Goal: Task Accomplishment & Management: Complete application form

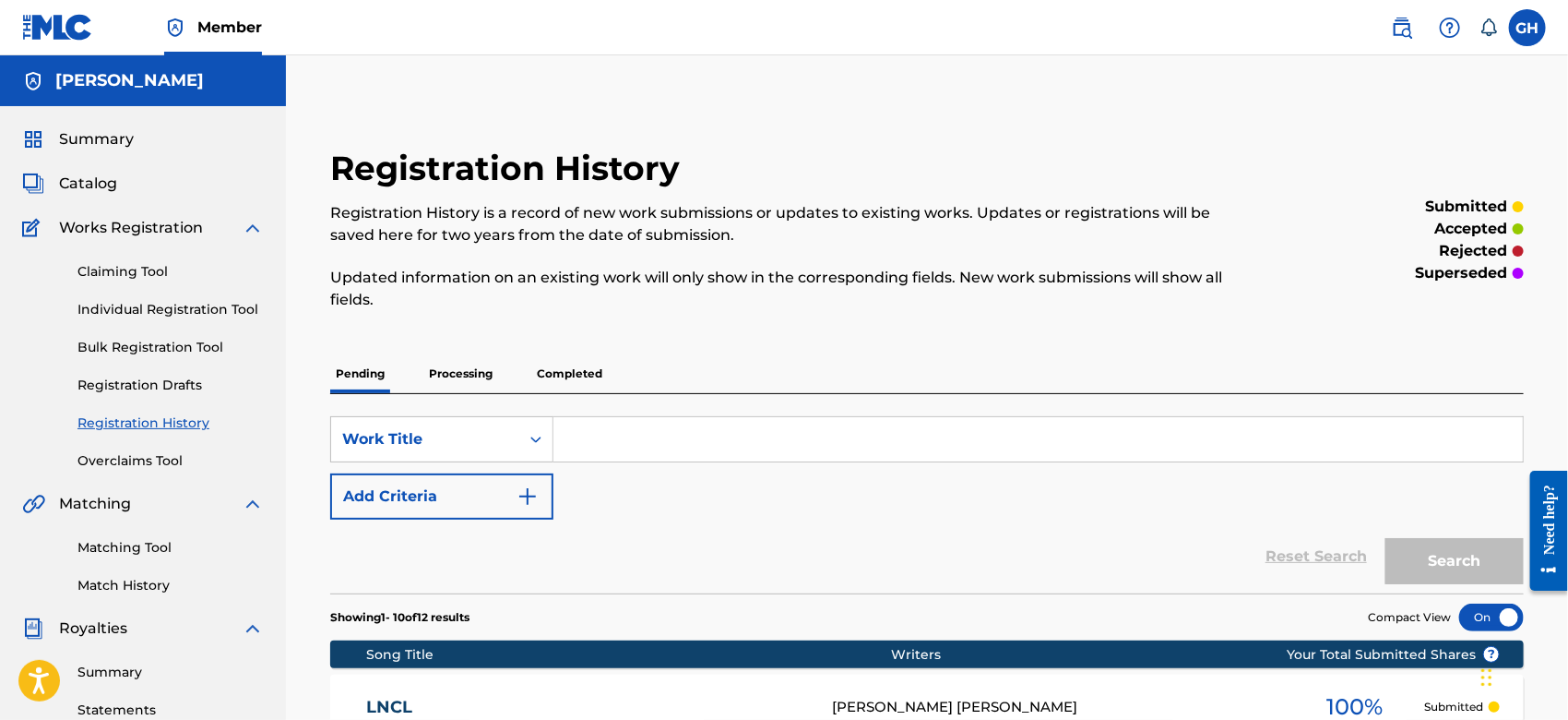
click at [101, 180] on span "Catalog" at bounding box center [88, 184] width 58 height 22
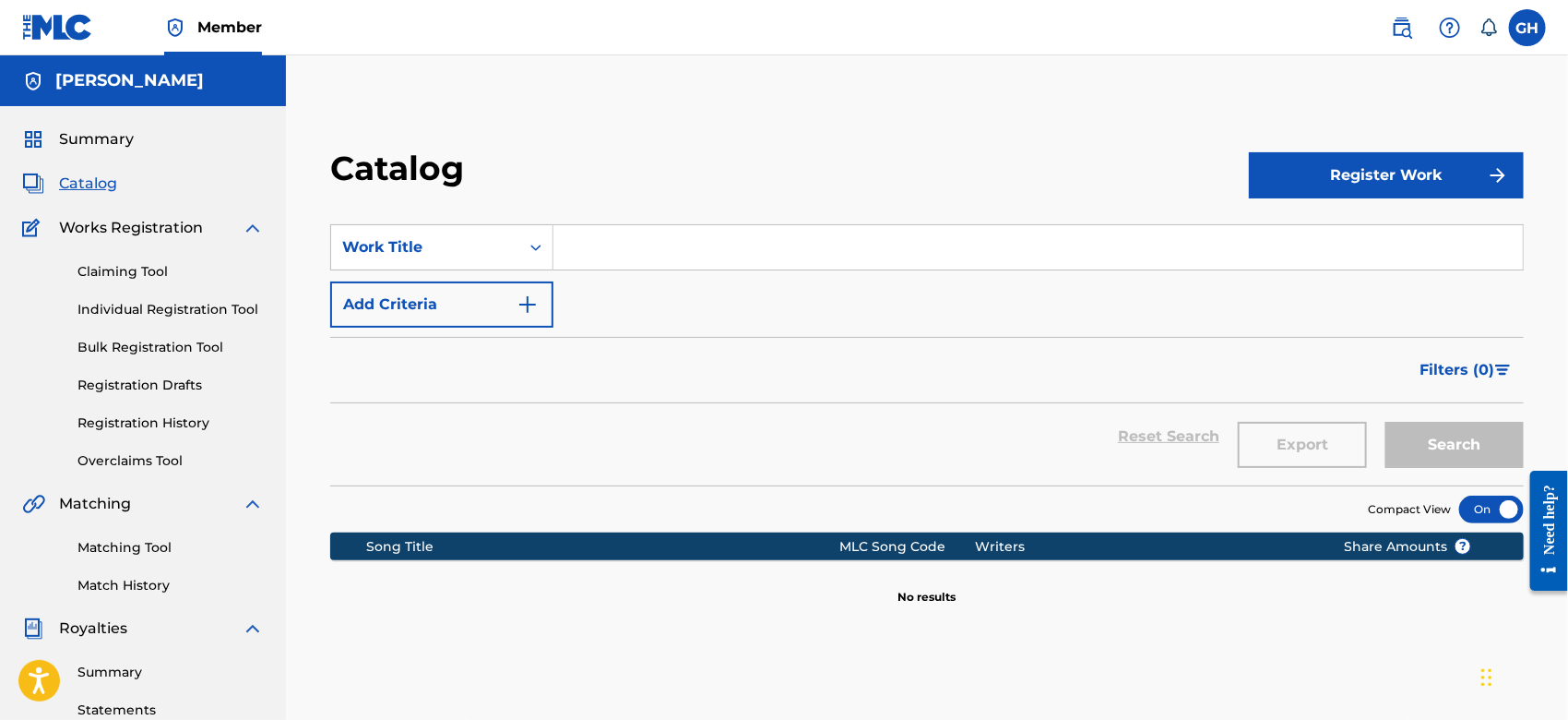
click at [1479, 172] on button "Register Work" at bounding box center [1385, 174] width 275 height 46
click at [1392, 231] on link "Individual" at bounding box center [1385, 234] width 275 height 44
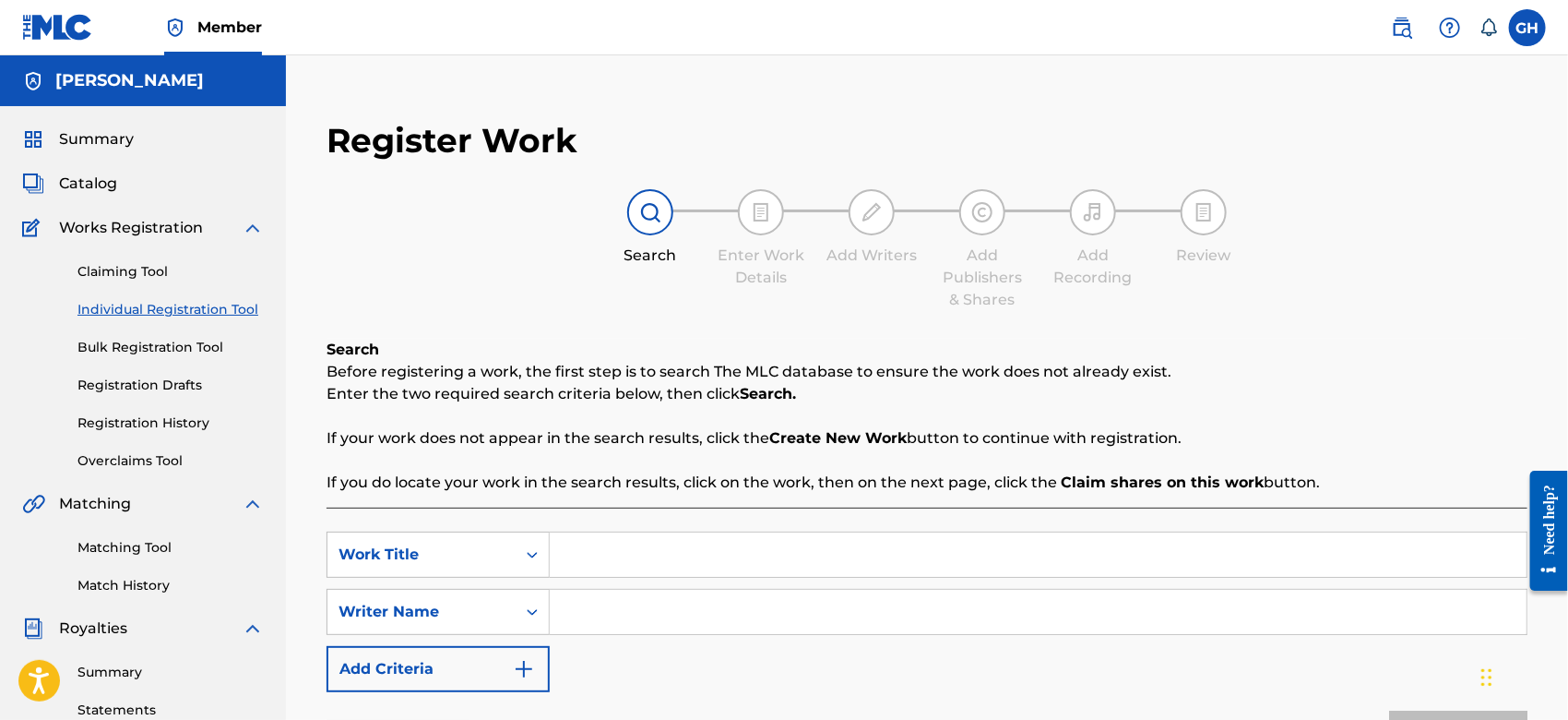
click at [560, 615] on input "Search Form" at bounding box center [1038, 611] width 977 height 44
type input "Gary Octwone Harrison Jr"
click at [595, 549] on input "Search Form" at bounding box center [1038, 554] width 977 height 44
type input "G"
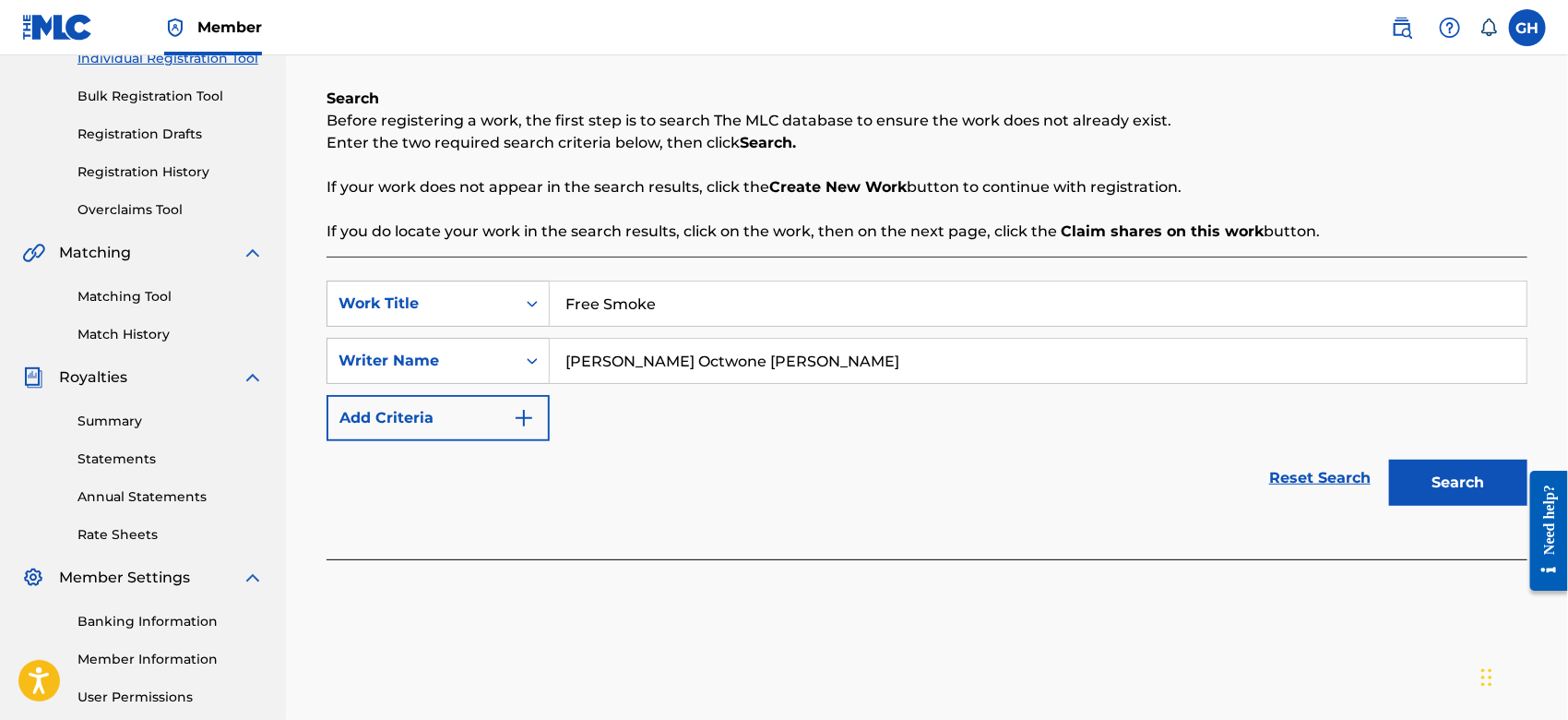
scroll to position [256, 0]
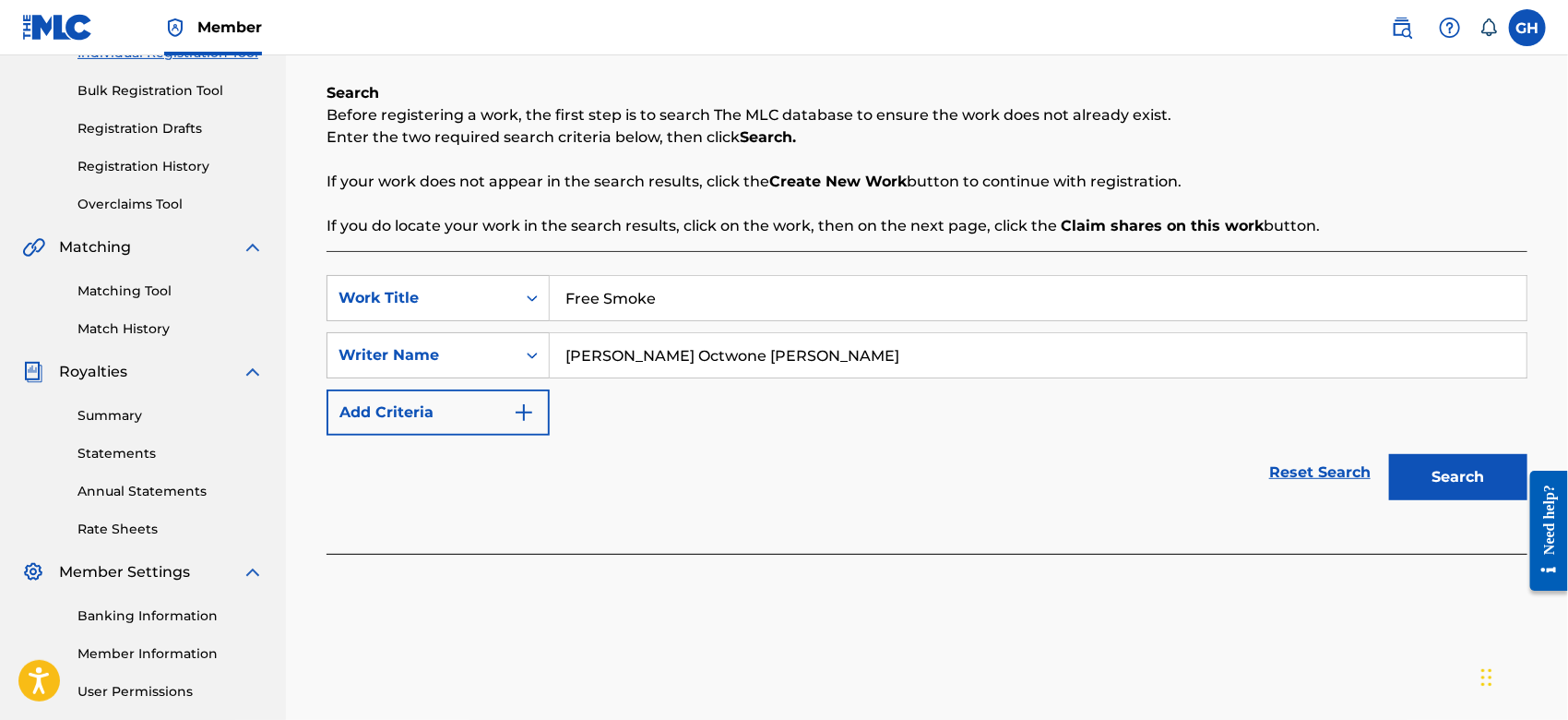
type input "Free Smoke"
click at [1434, 470] on button "Search" at bounding box center [1458, 477] width 138 height 46
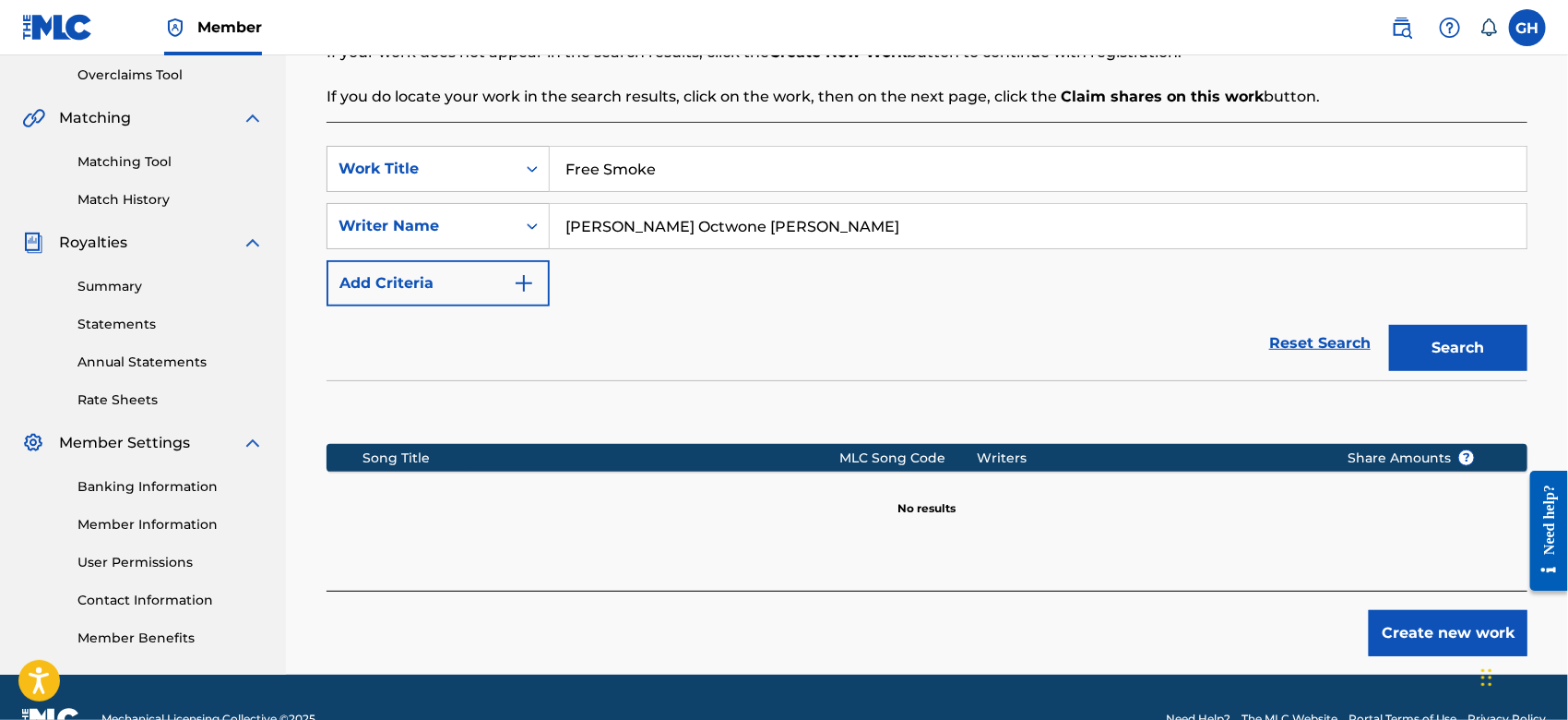
scroll to position [397, 0]
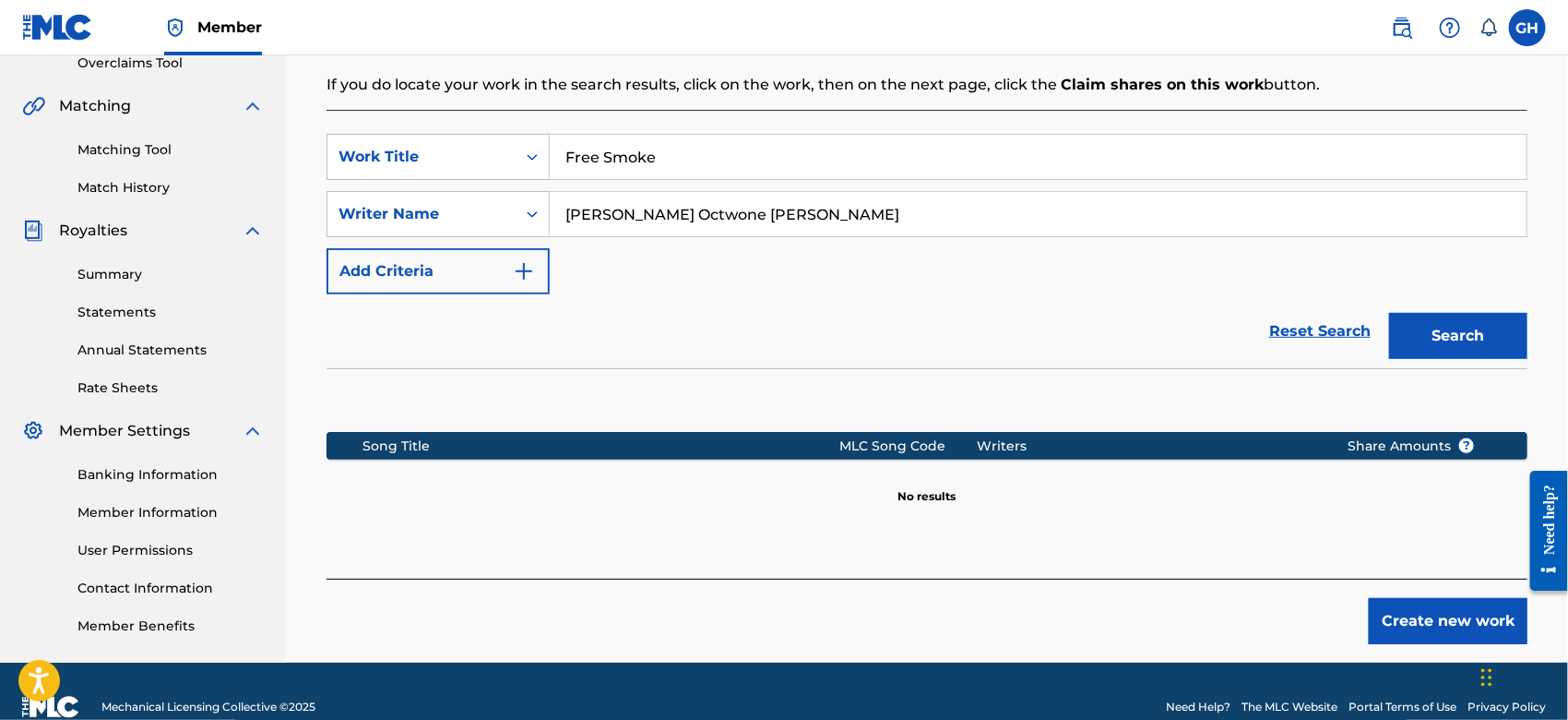
click at [1424, 616] on button "Create new work" at bounding box center [1448, 620] width 158 height 46
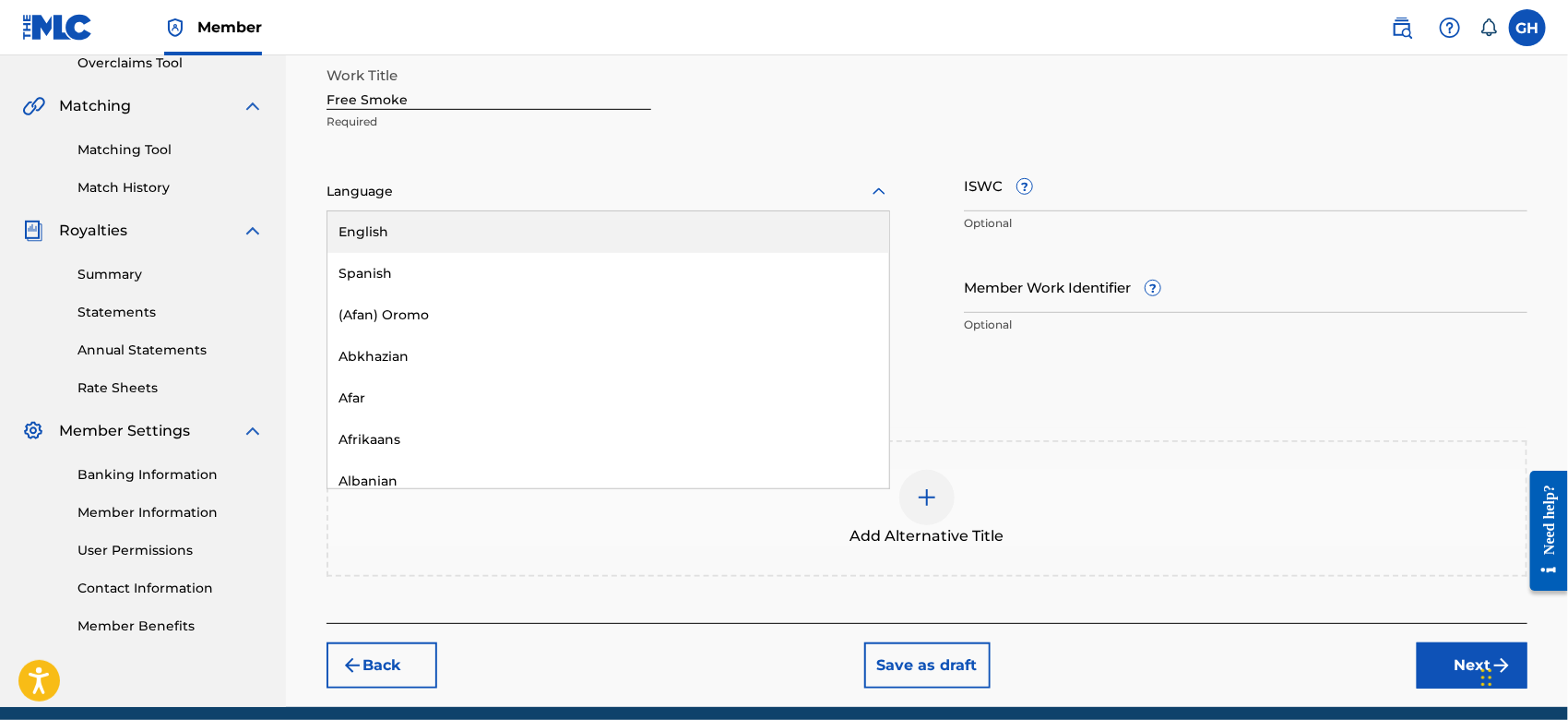
click at [470, 207] on div "Language" at bounding box center [608, 192] width 563 height 39
click at [465, 233] on div "English" at bounding box center [608, 232] width 561 height 42
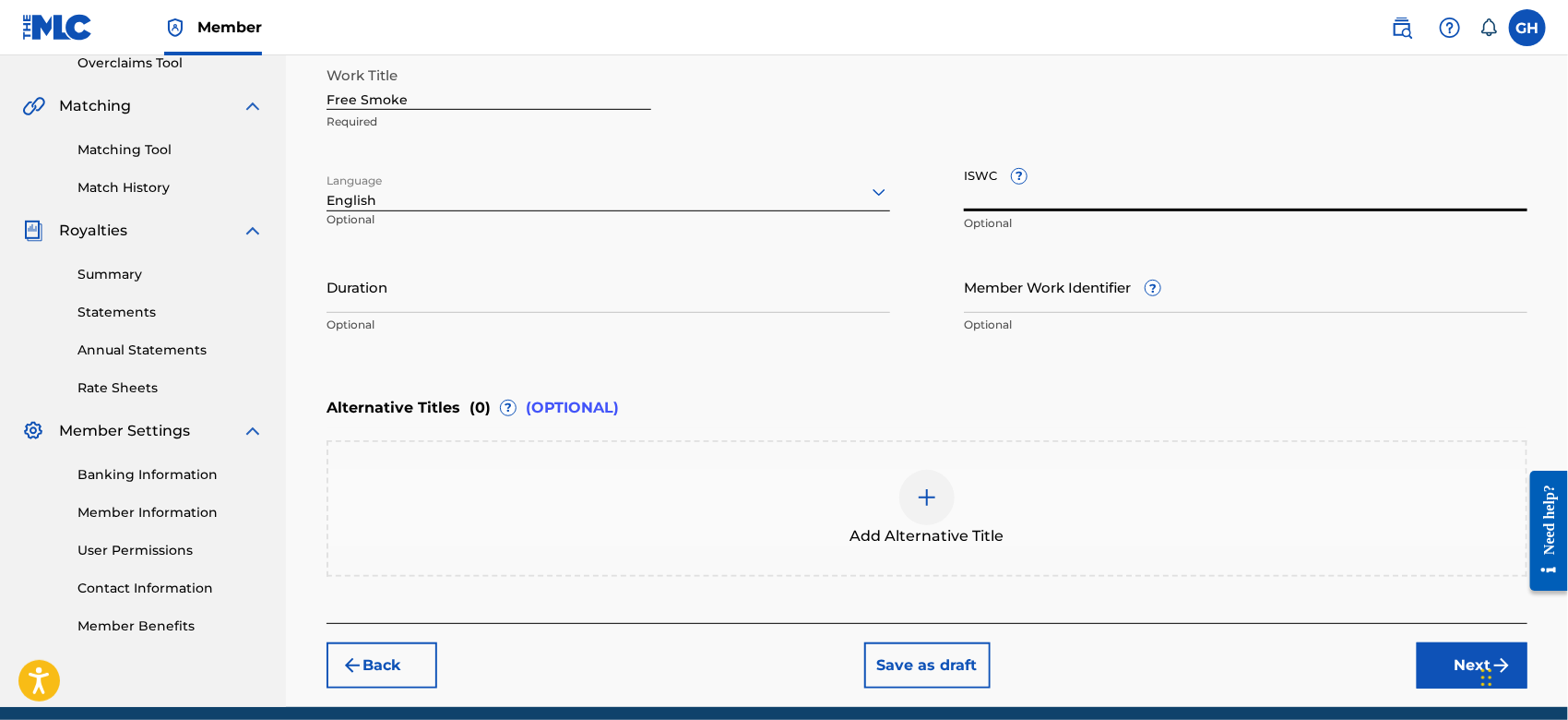
click at [983, 197] on input "ISWC ?" at bounding box center [1245, 185] width 563 height 52
paste input "T-332.671.007-6"
type input "T-332.671.007-6"
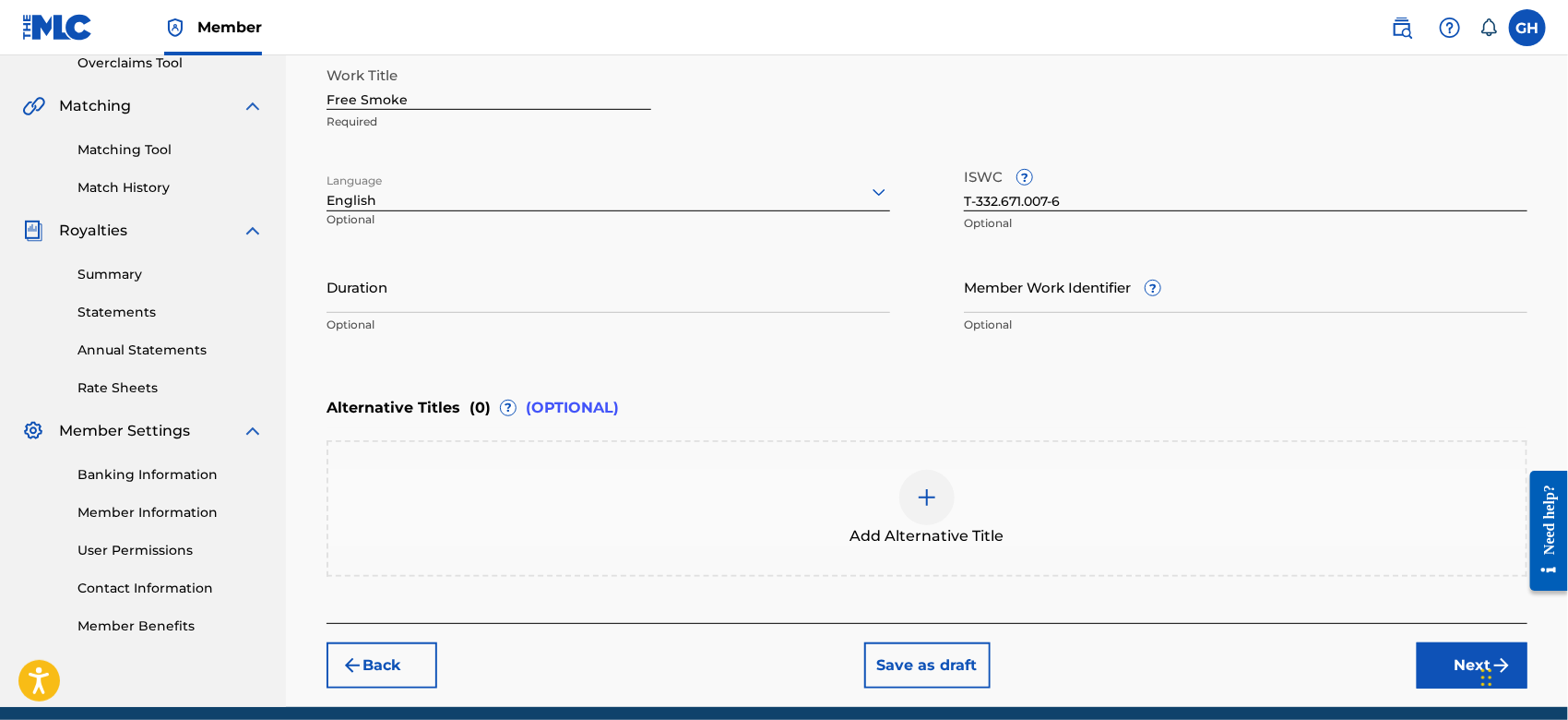
click at [1419, 656] on button "Next" at bounding box center [1471, 664] width 111 height 46
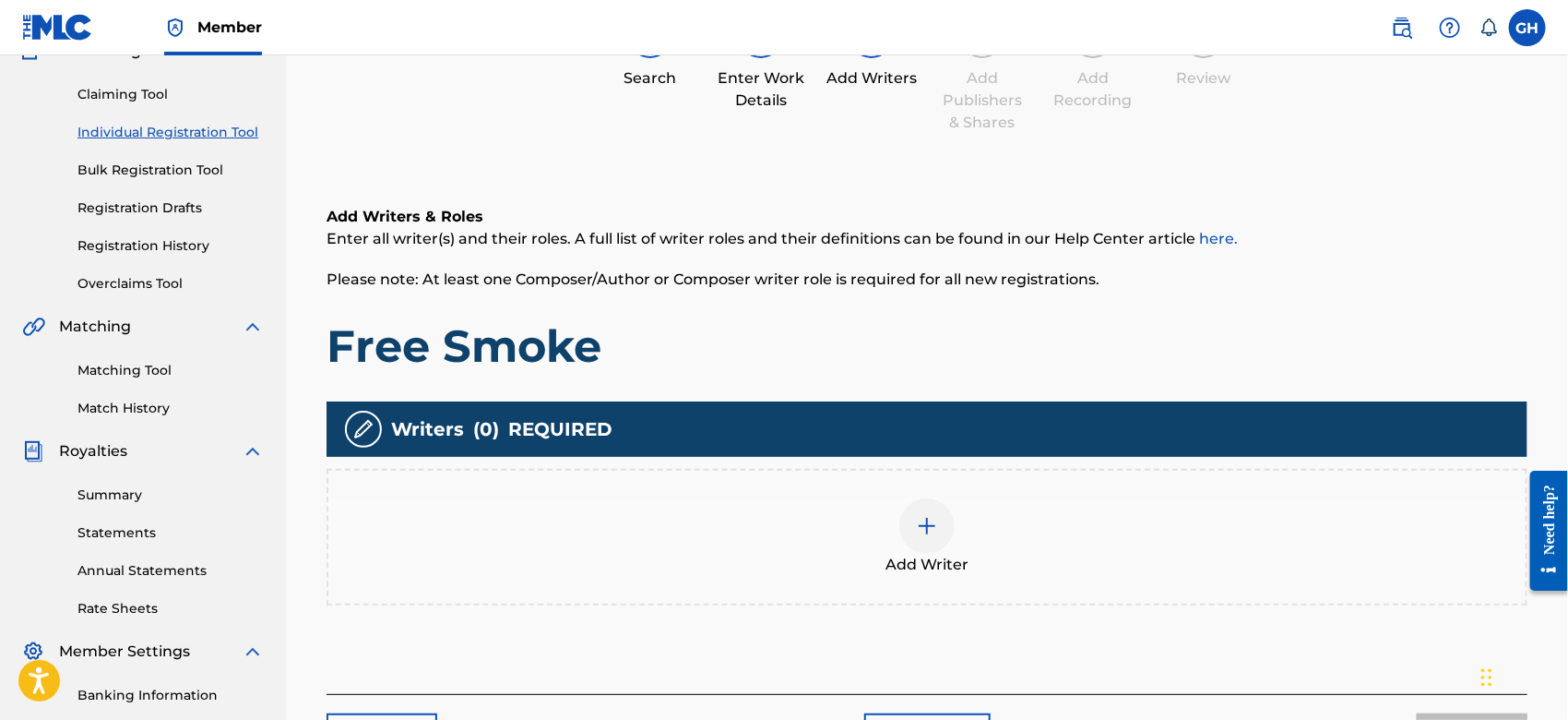
scroll to position [82, 0]
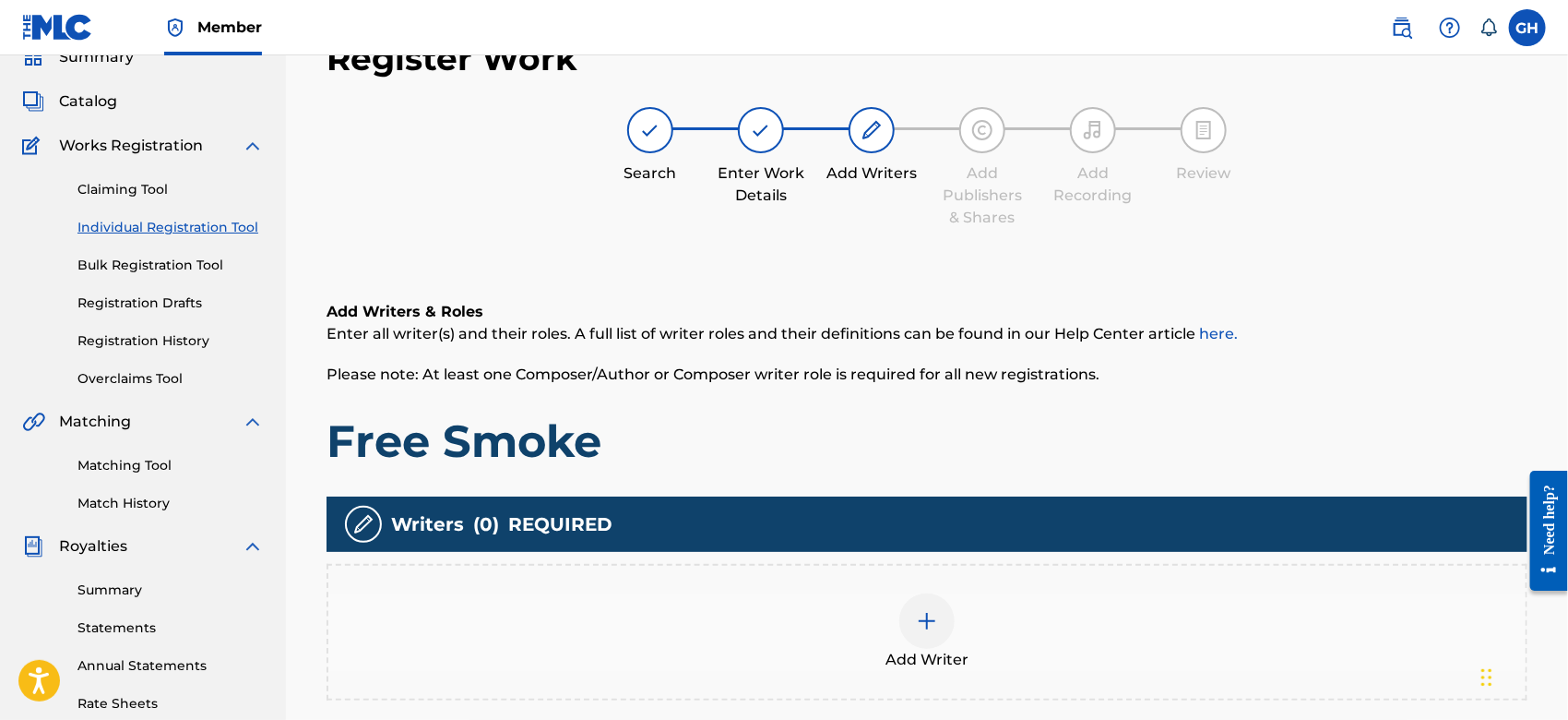
click at [926, 619] on img at bounding box center [927, 621] width 22 height 22
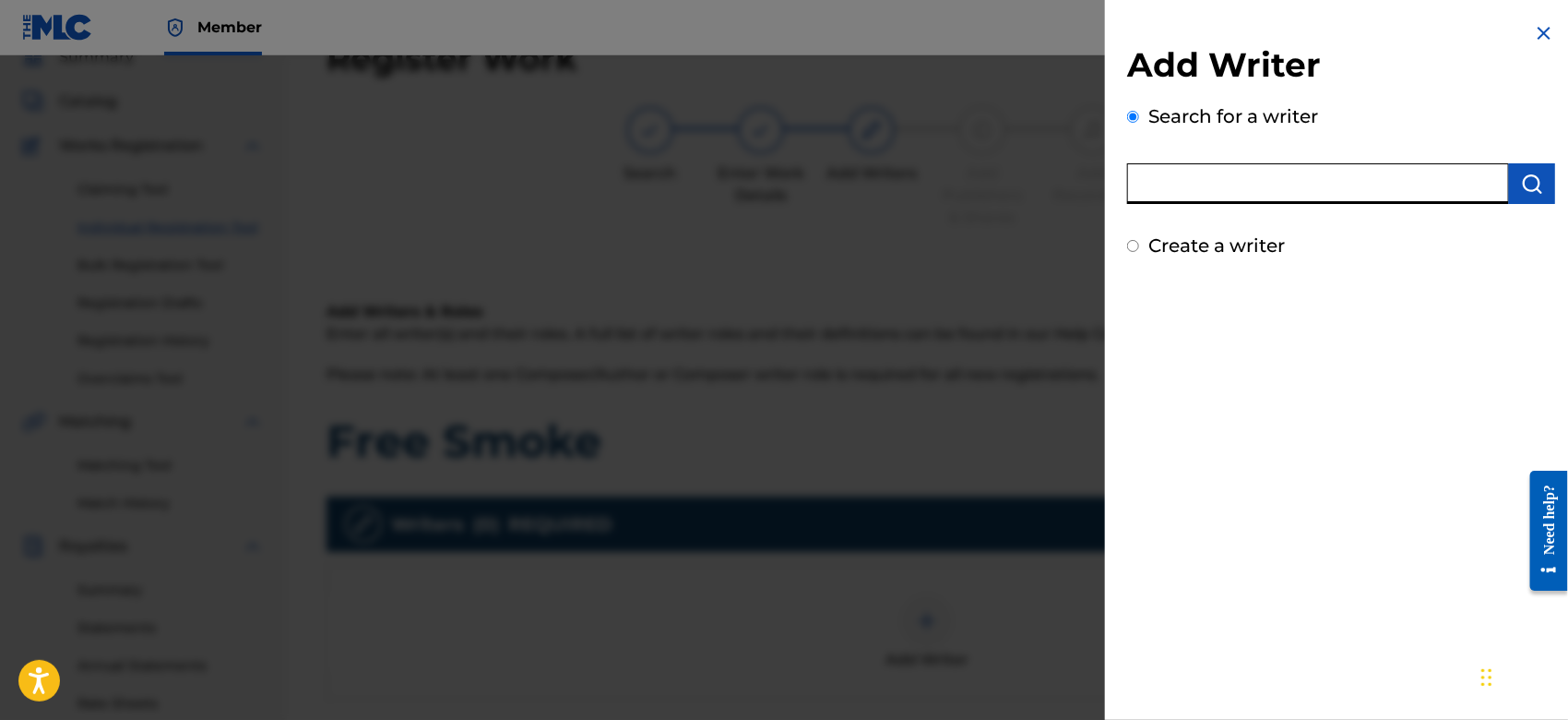
click at [1240, 182] on input "text" at bounding box center [1318, 184] width 382 height 41
type input "octwone"
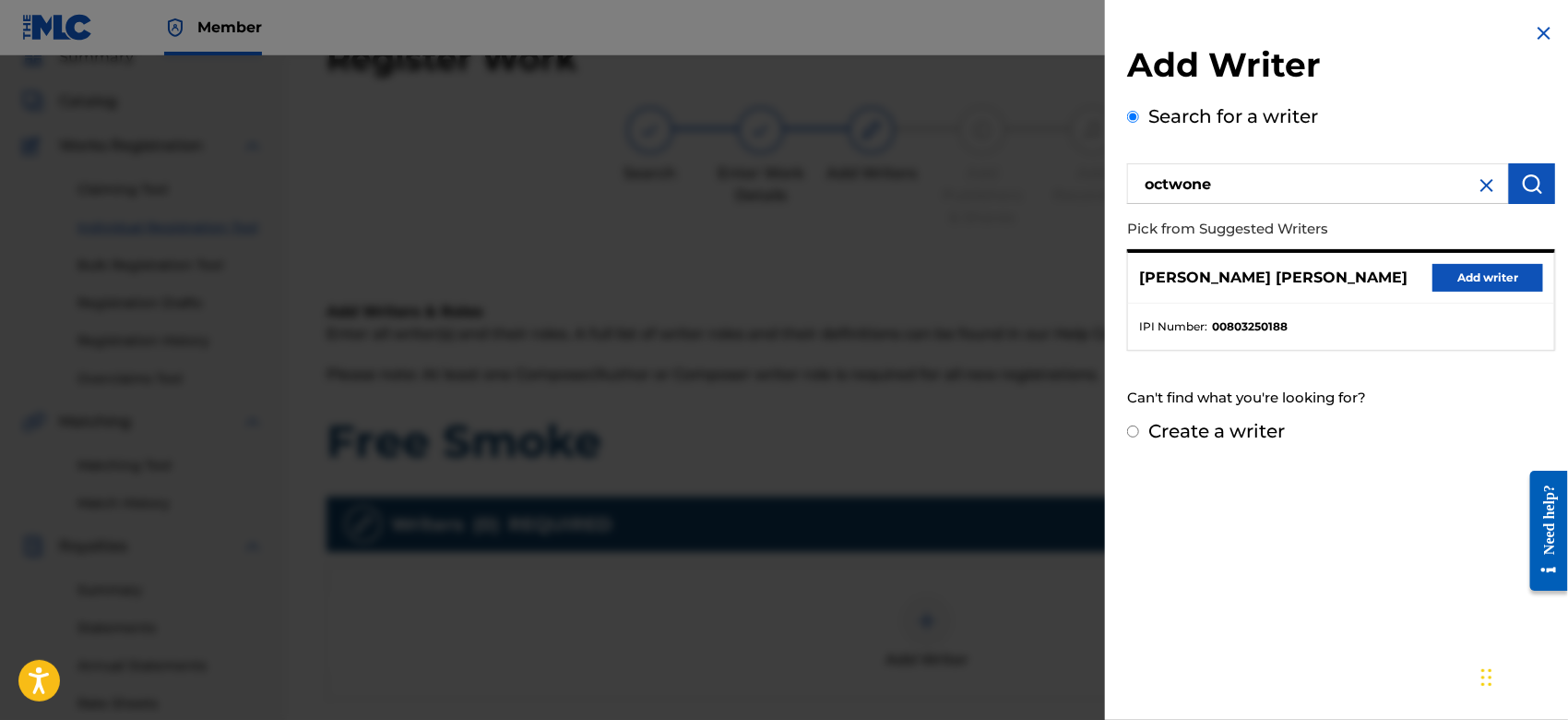
click at [1443, 278] on button "Add writer" at bounding box center [1487, 278] width 111 height 28
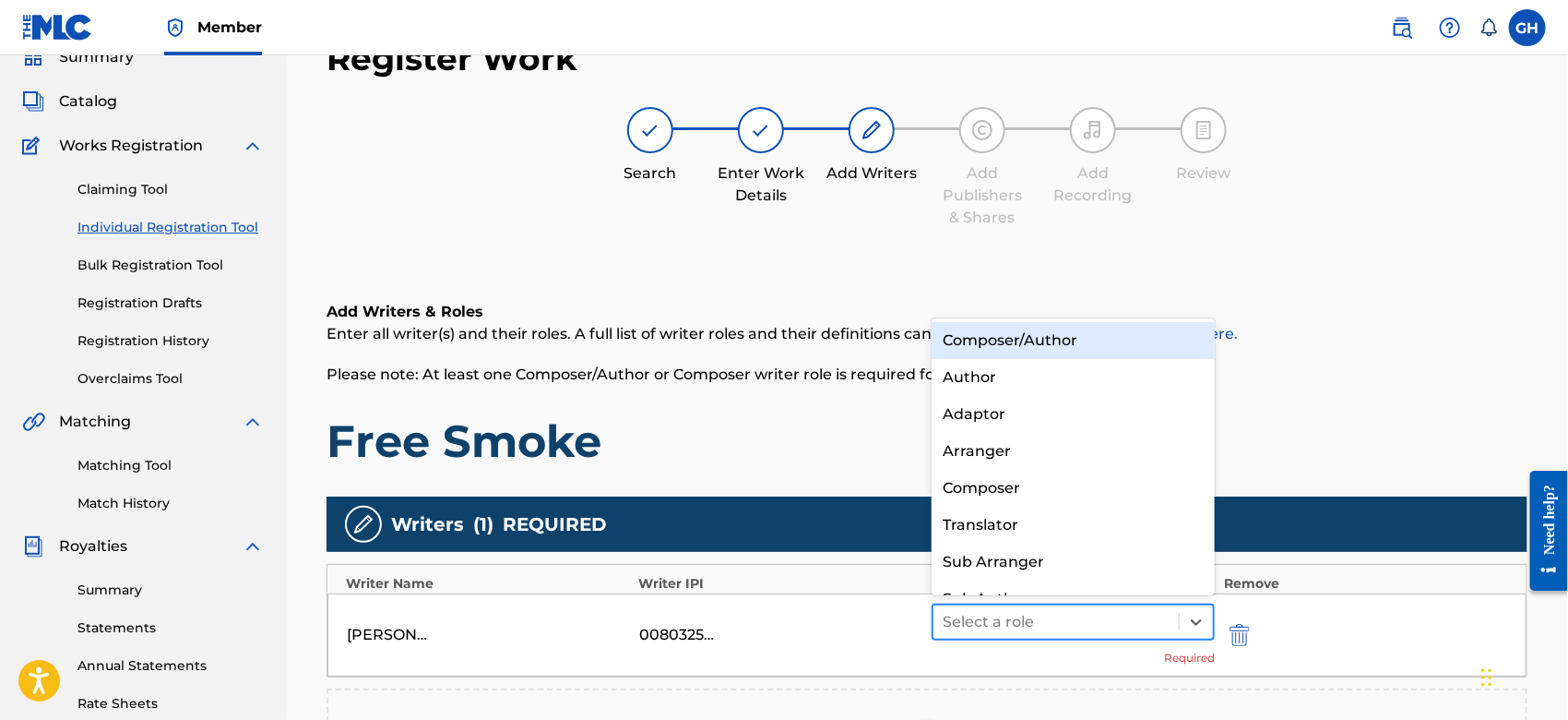
click at [1048, 627] on div at bounding box center [1055, 622] width 227 height 26
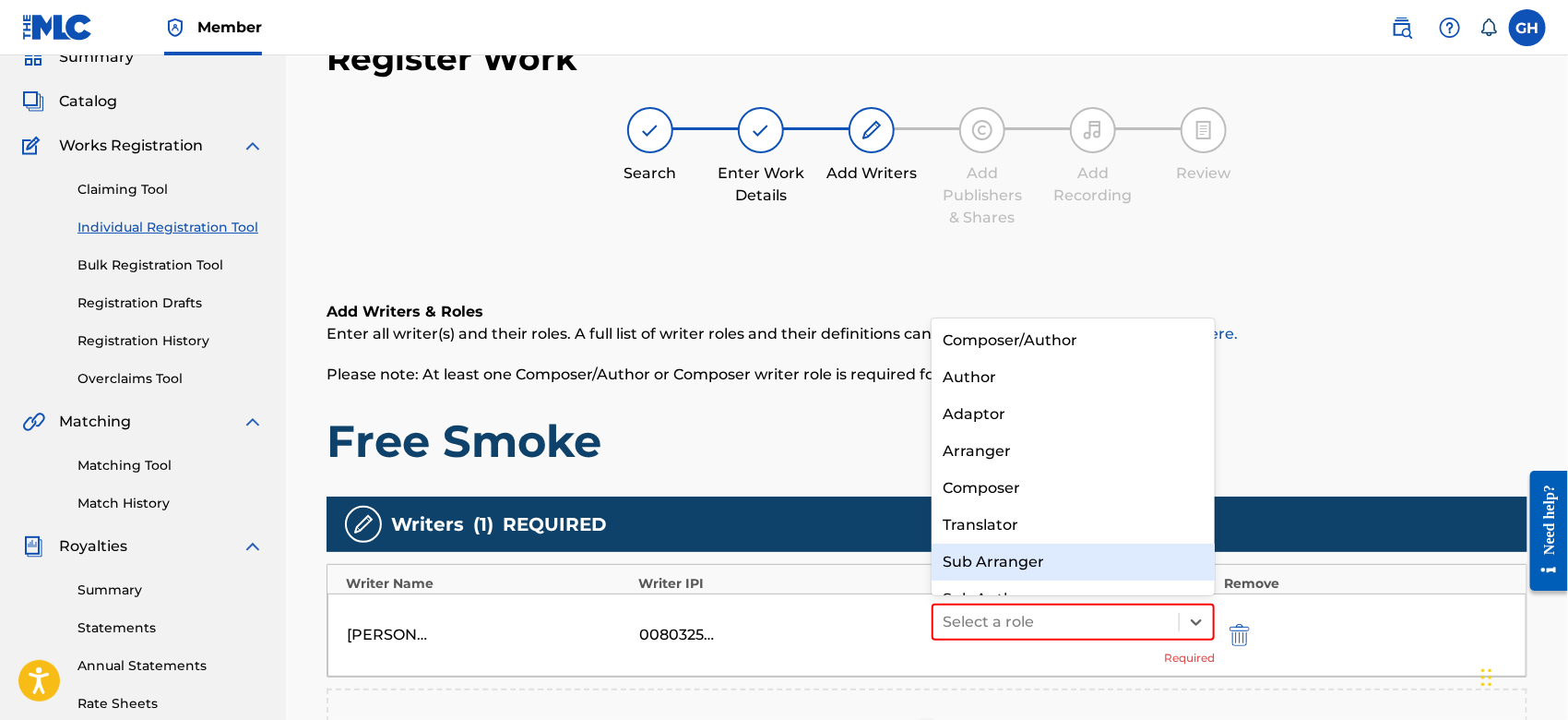
scroll to position [25, 0]
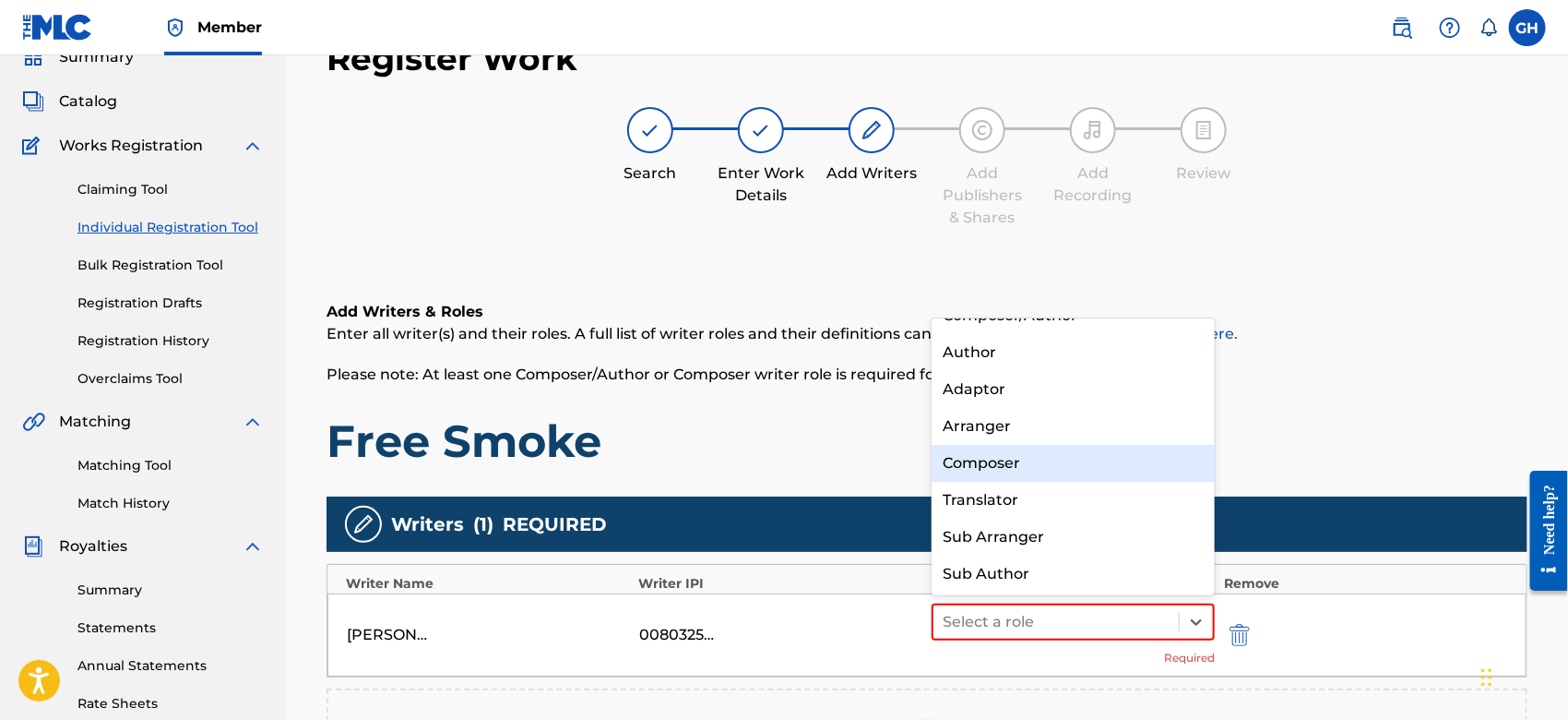
click at [1031, 463] on div "Composer" at bounding box center [1073, 464] width 283 height 37
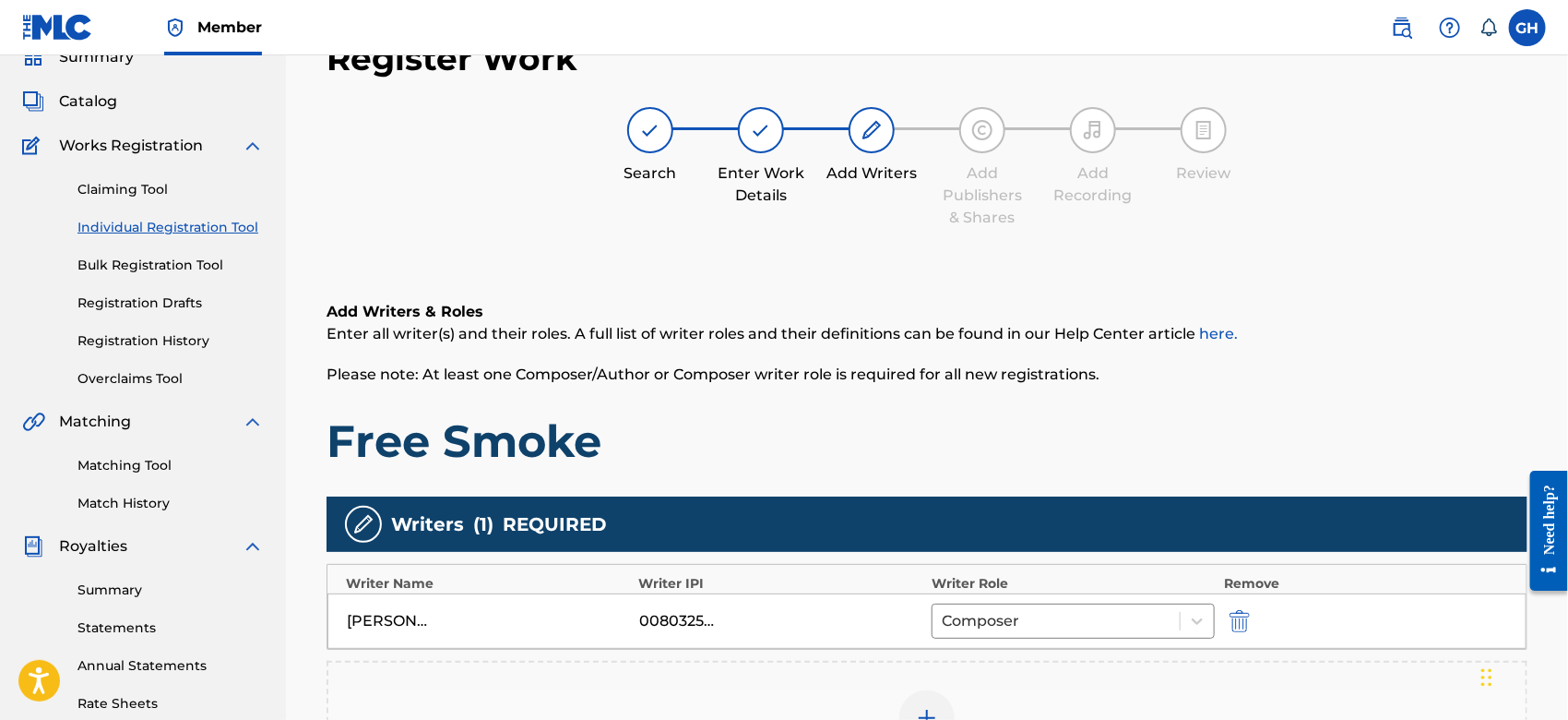
scroll to position [423, 0]
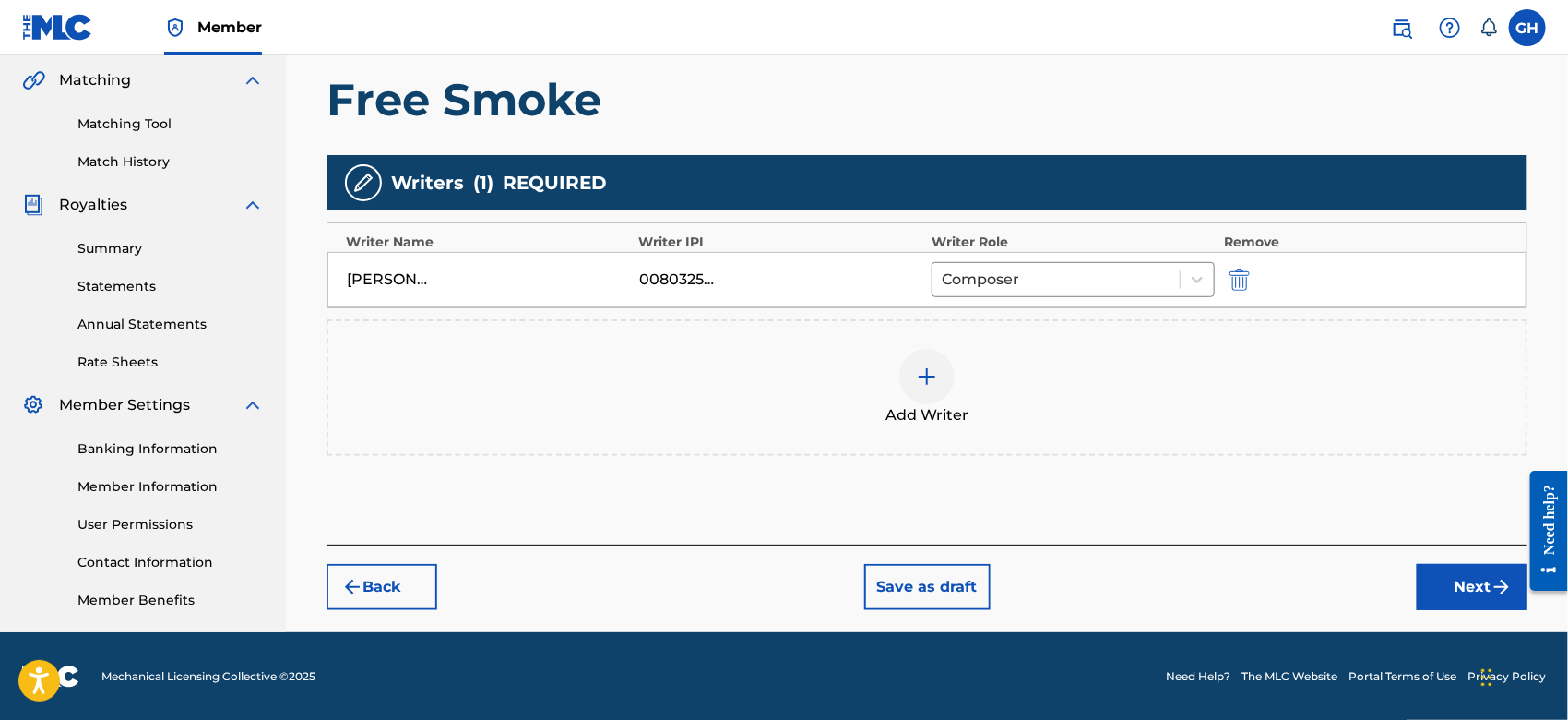
click at [1461, 579] on button "Next" at bounding box center [1471, 586] width 111 height 46
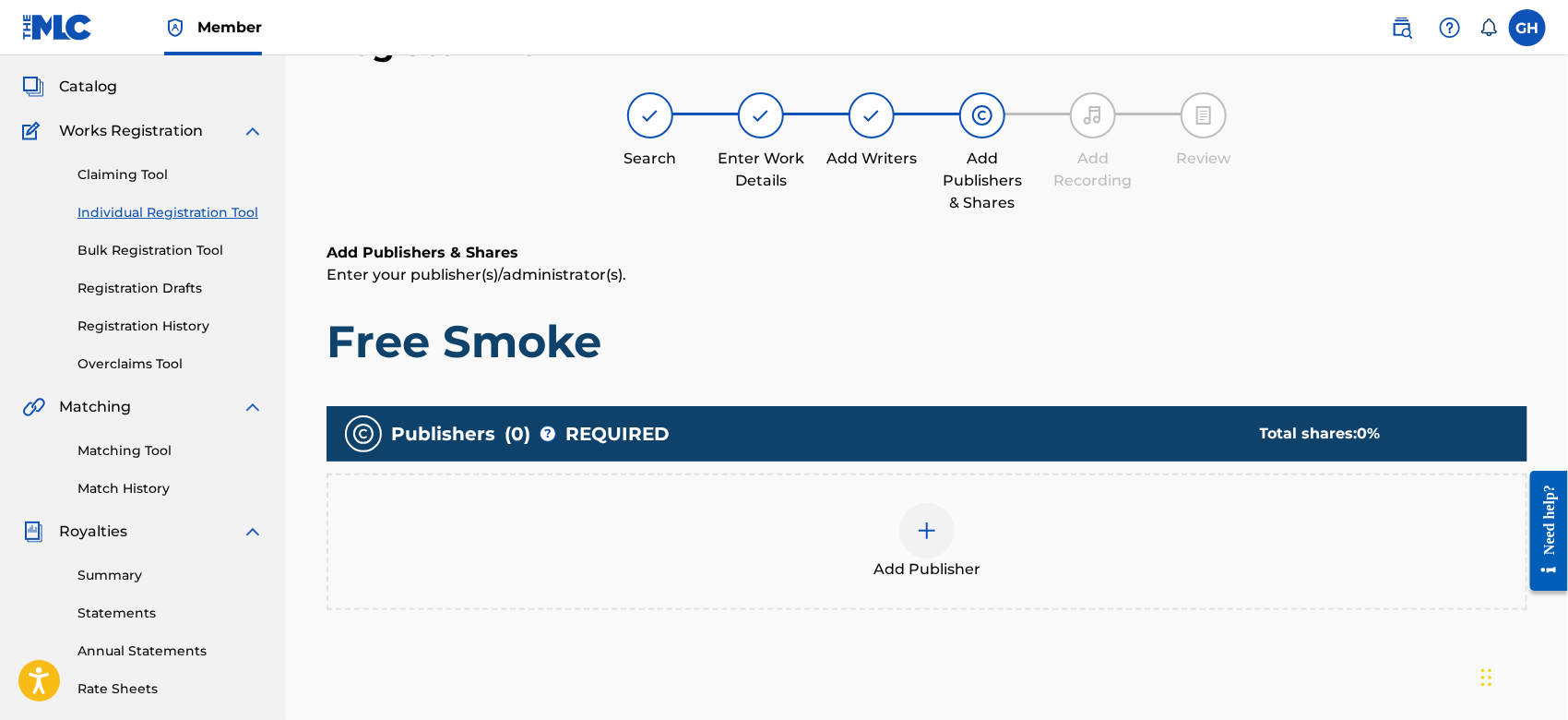
scroll to position [82, 0]
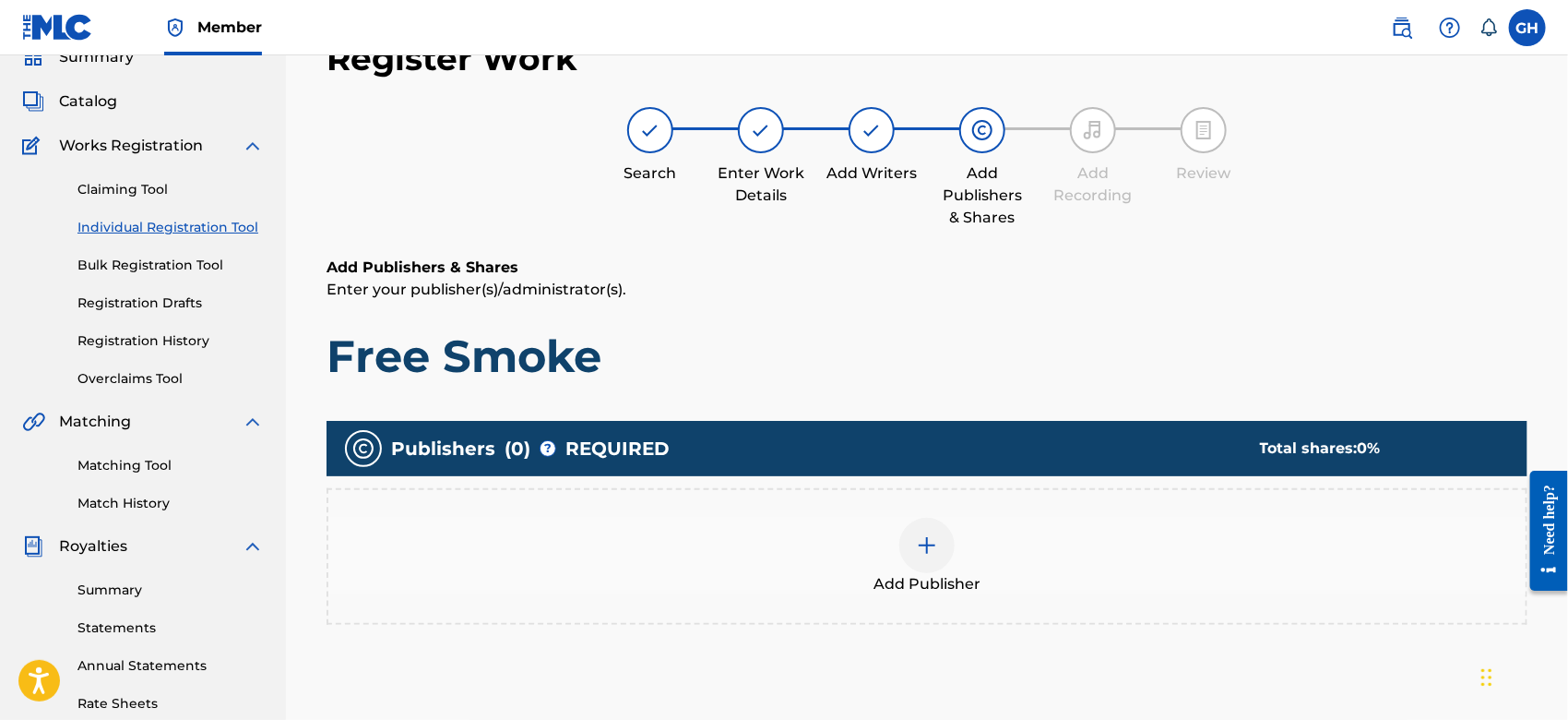
click at [915, 547] on div at bounding box center [926, 545] width 55 height 55
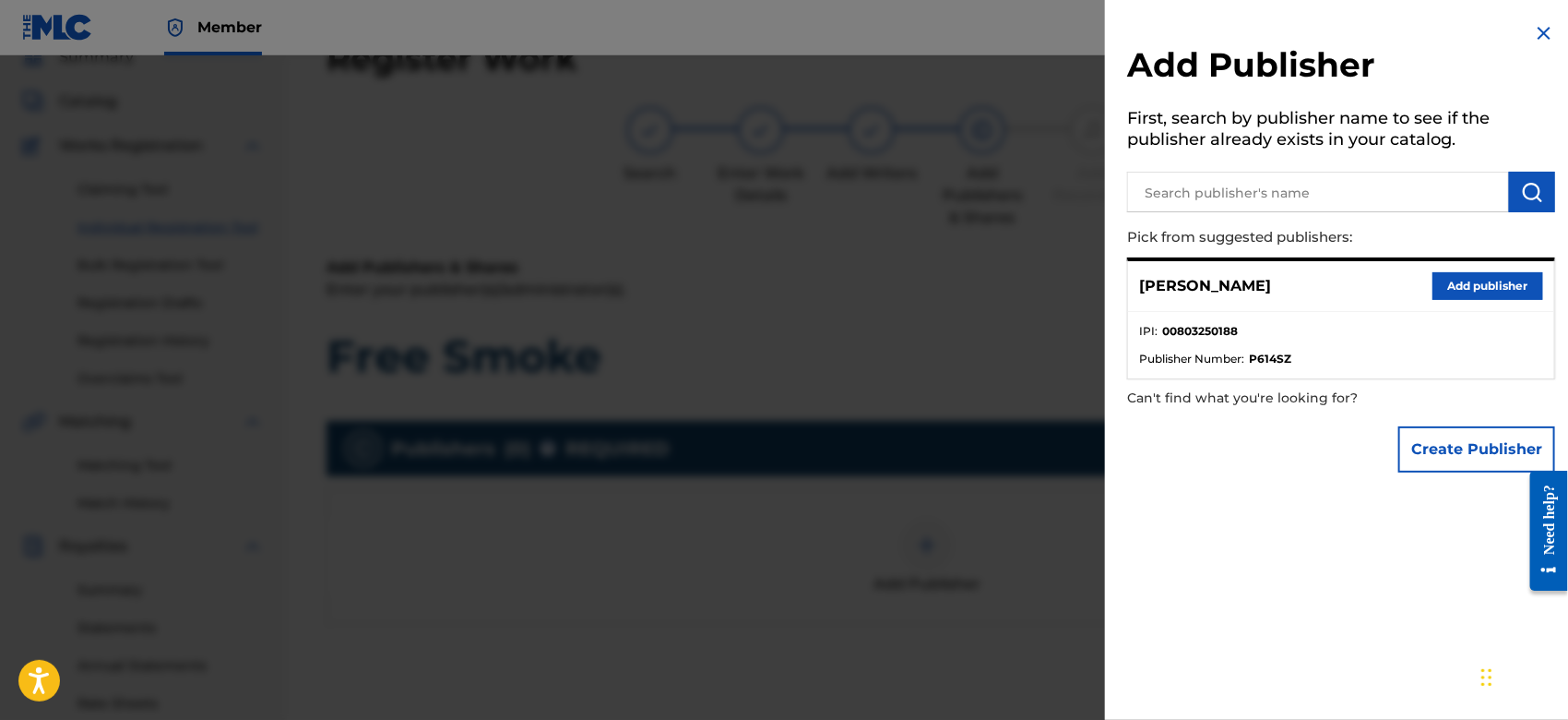
click at [1411, 454] on button "Create Publisher" at bounding box center [1477, 449] width 157 height 46
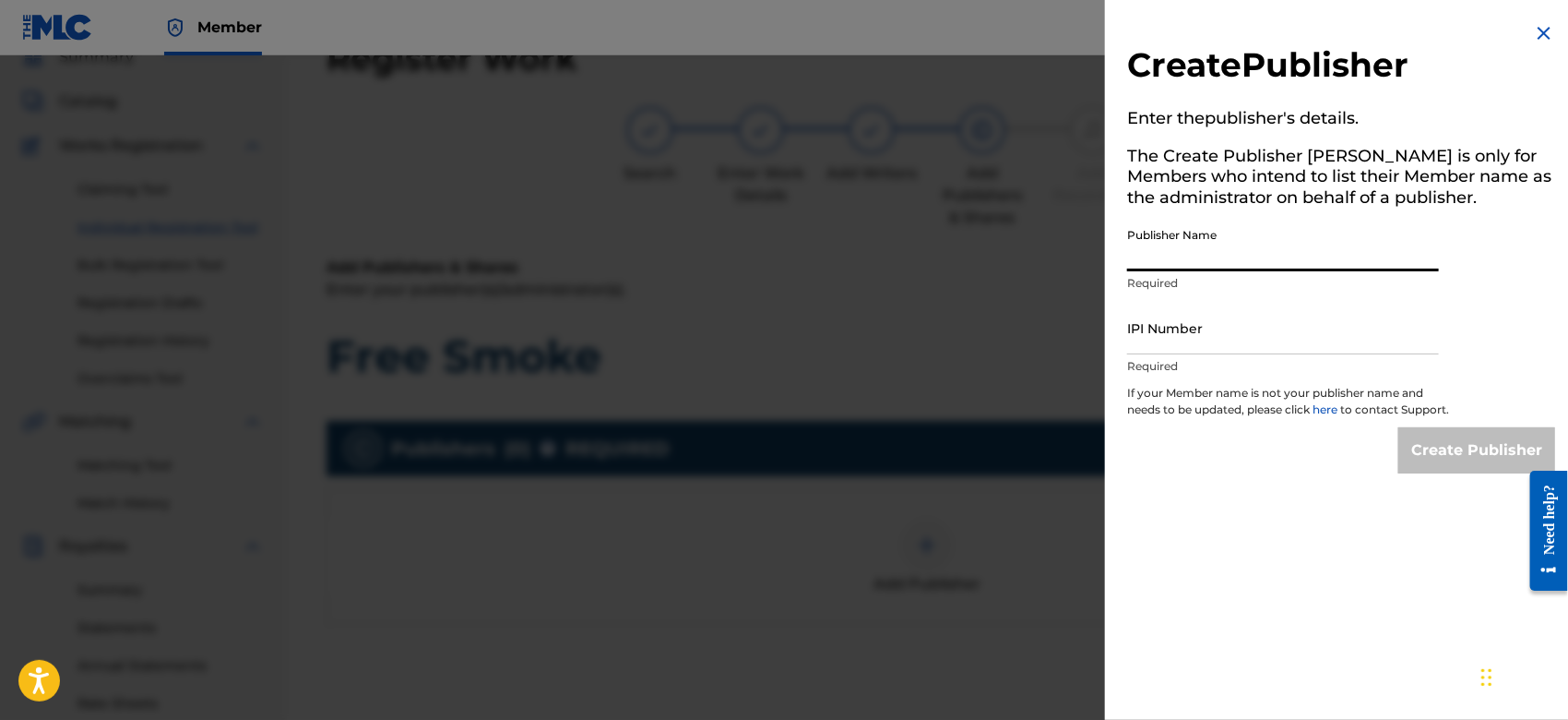
click at [1180, 255] on input "Publisher Name" at bounding box center [1283, 244] width 311 height 52
type input "TUNECORE DIGITAL MUSIC"
drag, startPoint x: 1213, startPoint y: 358, endPoint x: 1213, endPoint y: 345, distance: 13.0
click at [1213, 345] on div "IPI Number Required" at bounding box center [1283, 342] width 311 height 83
click at [1213, 345] on input "IPI Number" at bounding box center [1283, 327] width 311 height 52
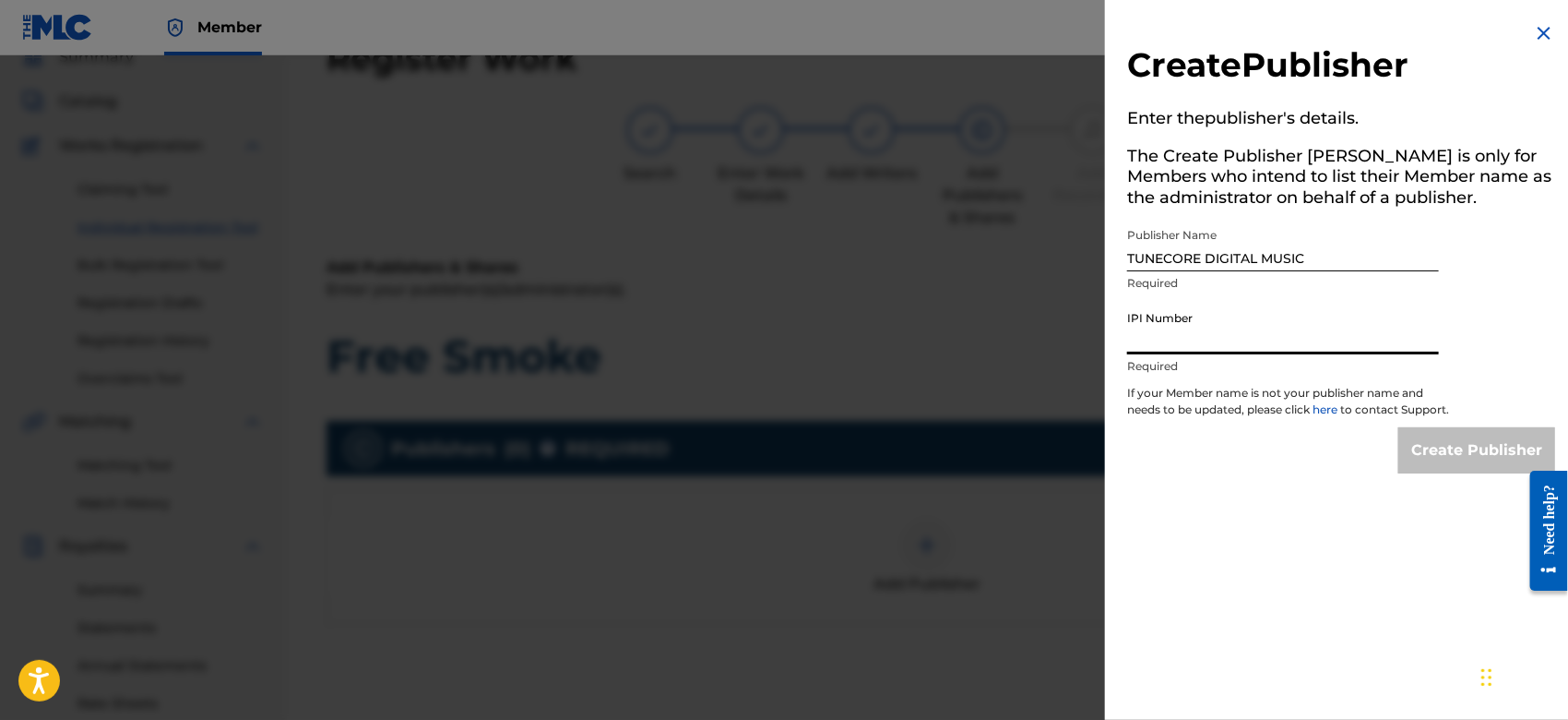
type input "00642005099"
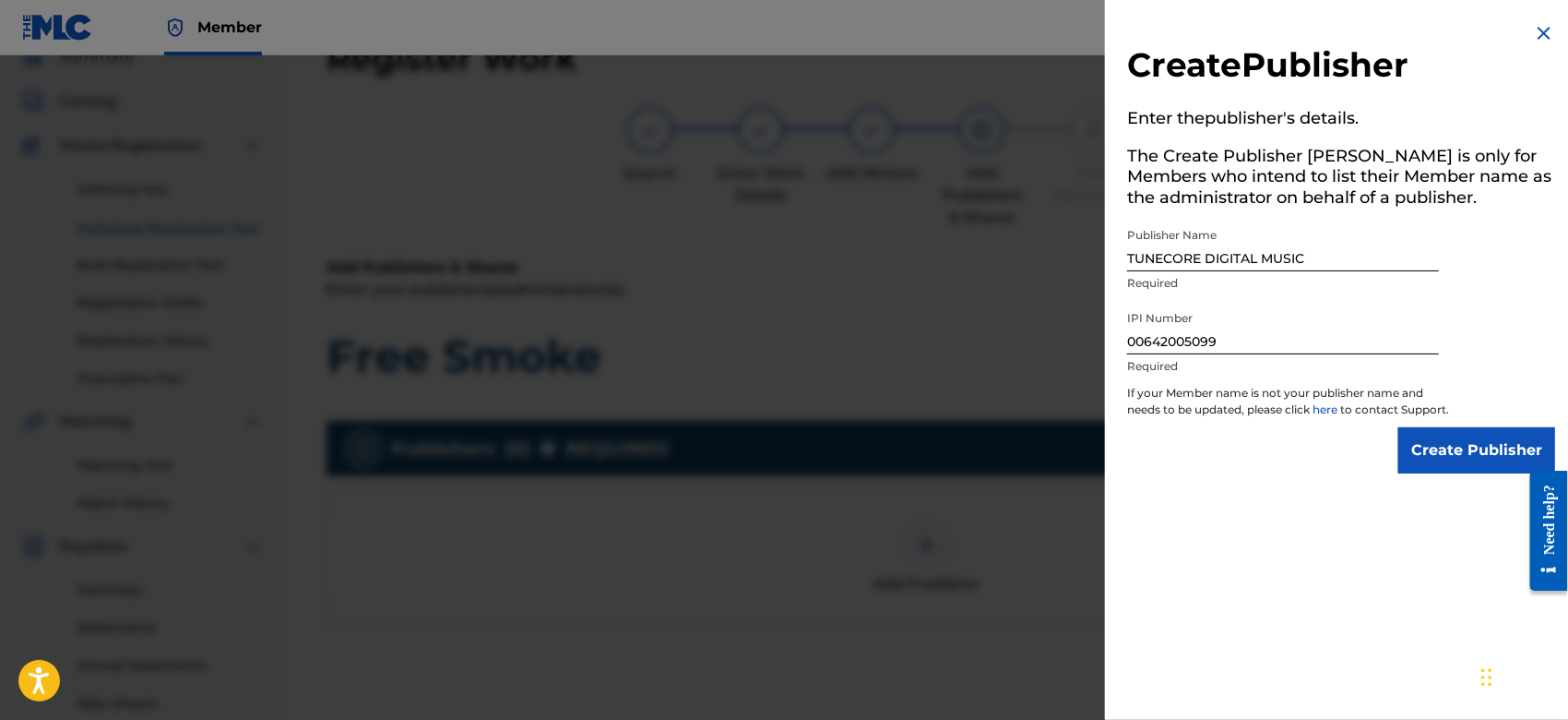
click at [1465, 471] on input "Create Publisher" at bounding box center [1477, 450] width 157 height 46
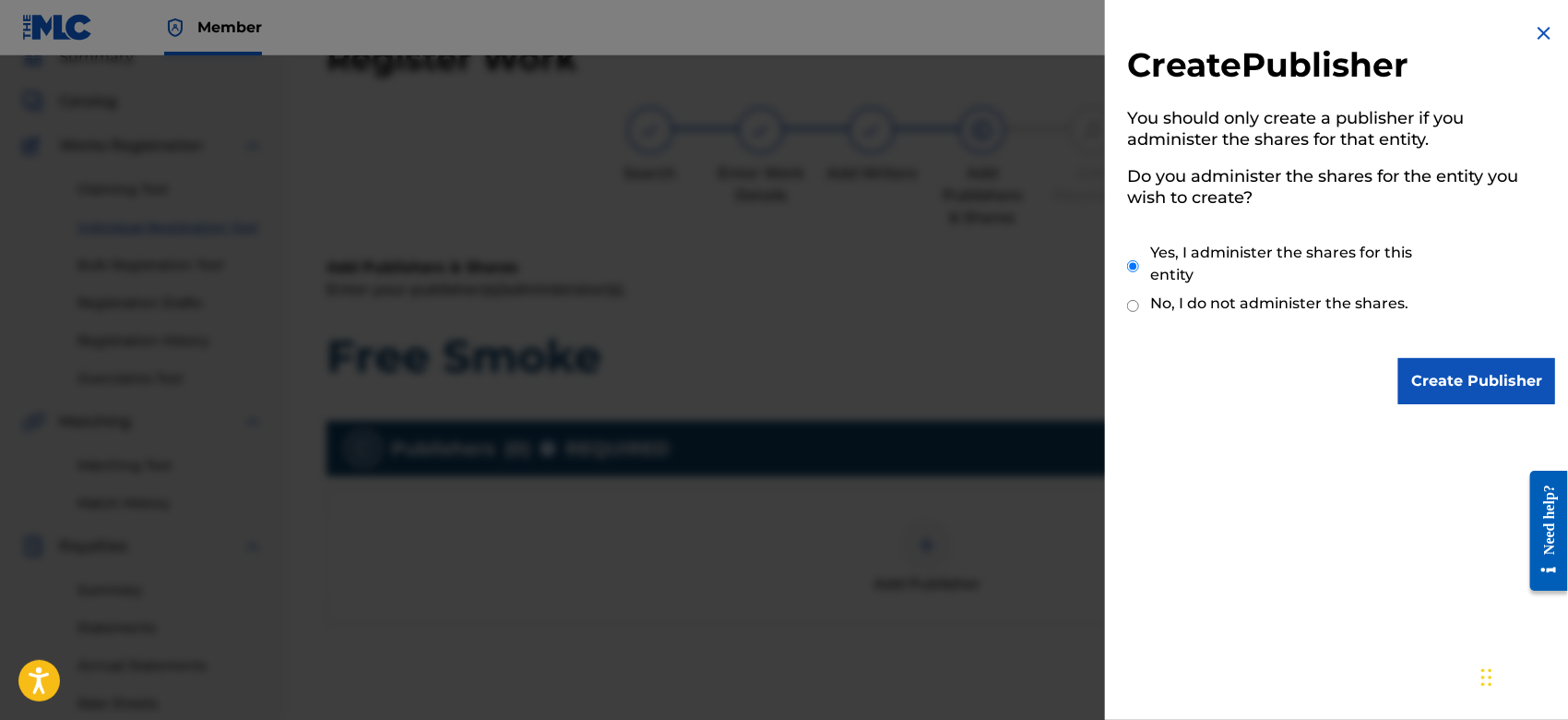
click at [1451, 370] on input "Create Publisher" at bounding box center [1477, 381] width 157 height 46
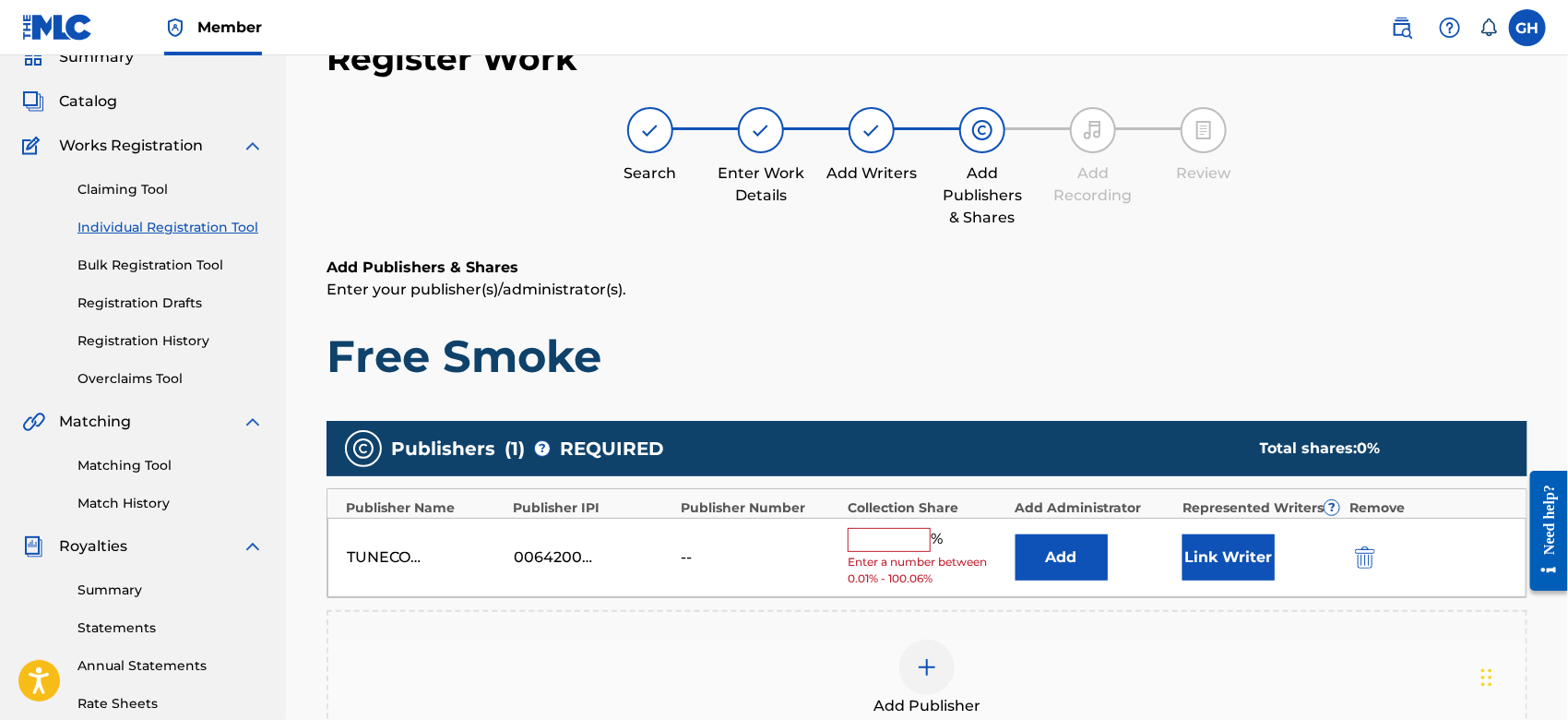
click at [913, 529] on input "text" at bounding box center [888, 540] width 83 height 24
type input "100"
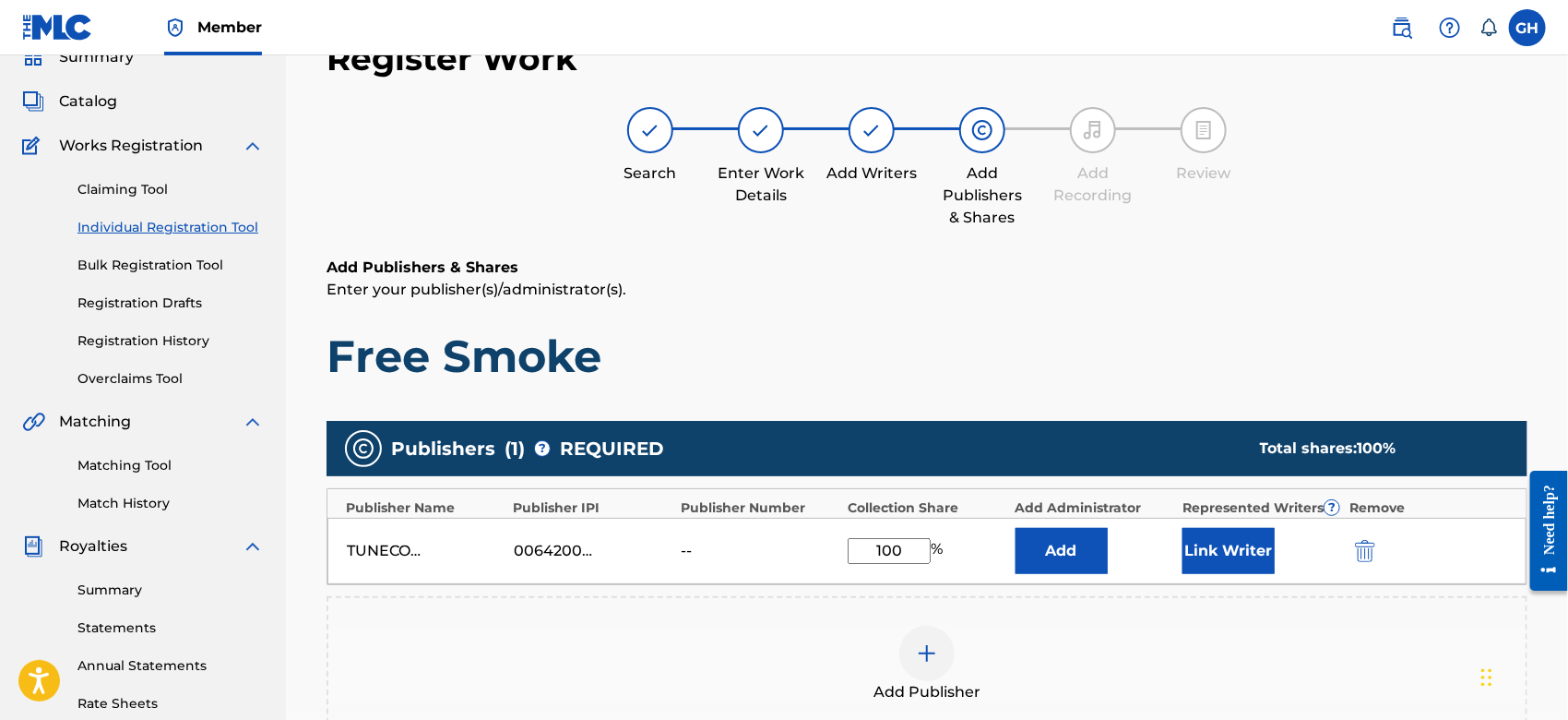
click at [1235, 555] on button "Link Writer" at bounding box center [1228, 550] width 92 height 46
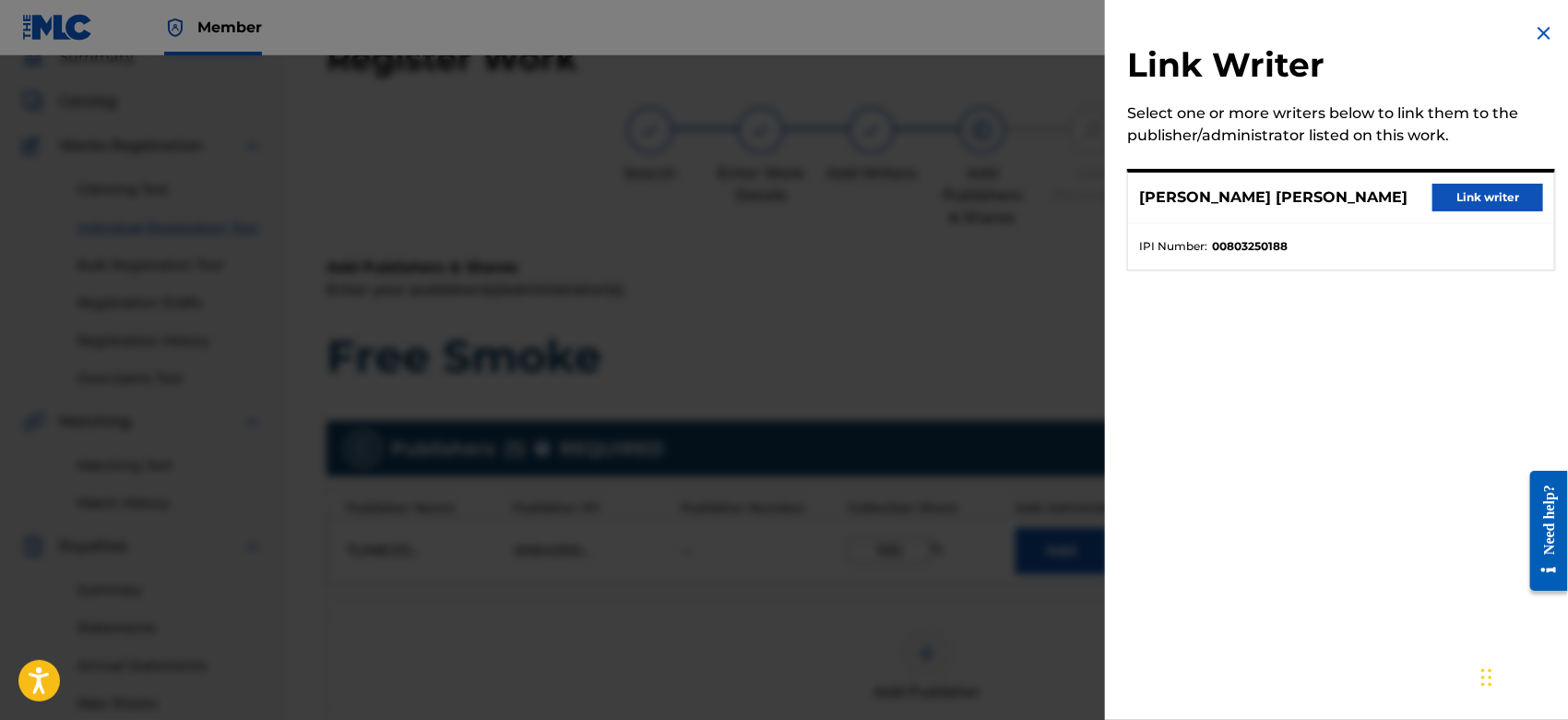
click at [1463, 193] on button "Link writer" at bounding box center [1487, 198] width 111 height 28
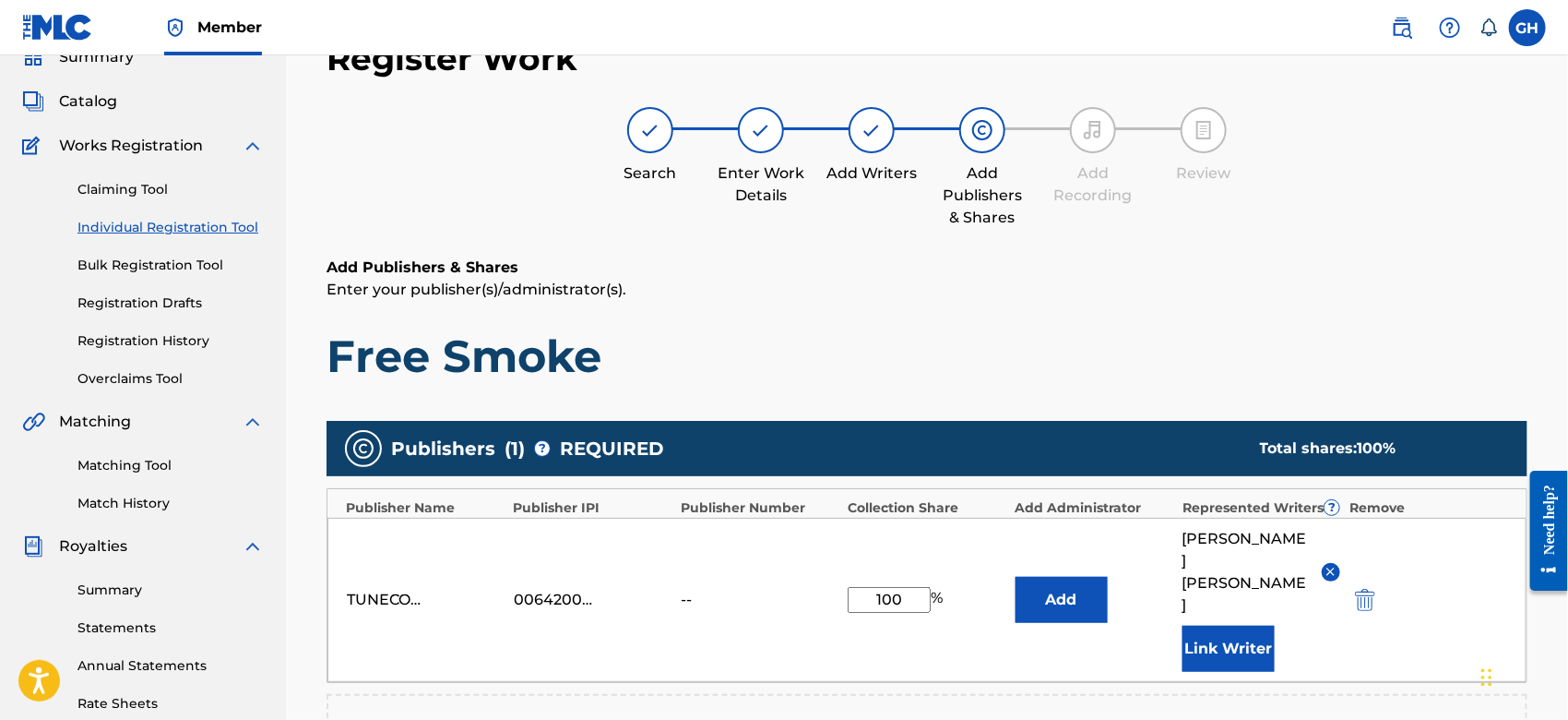
scroll to position [485, 0]
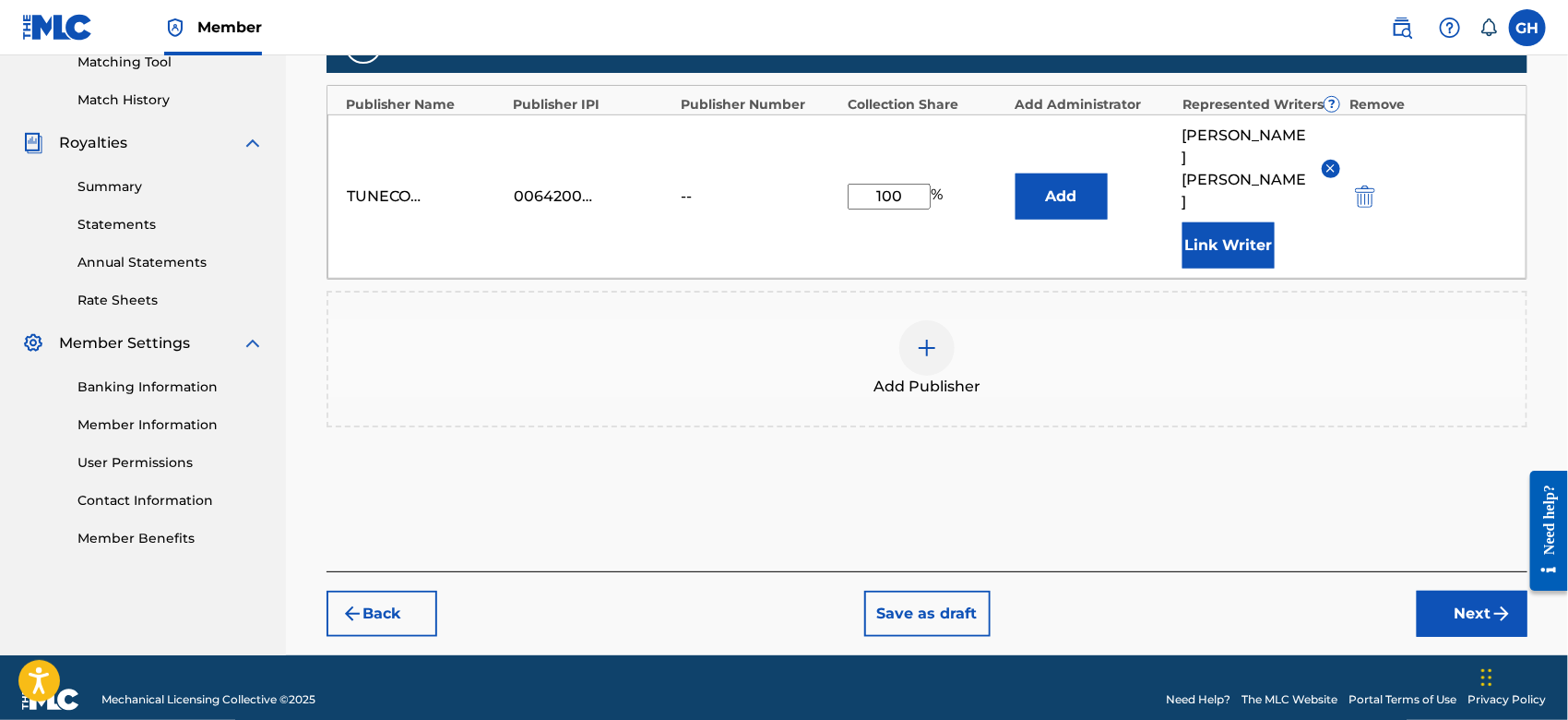
click at [1453, 590] on button "Next" at bounding box center [1471, 613] width 111 height 46
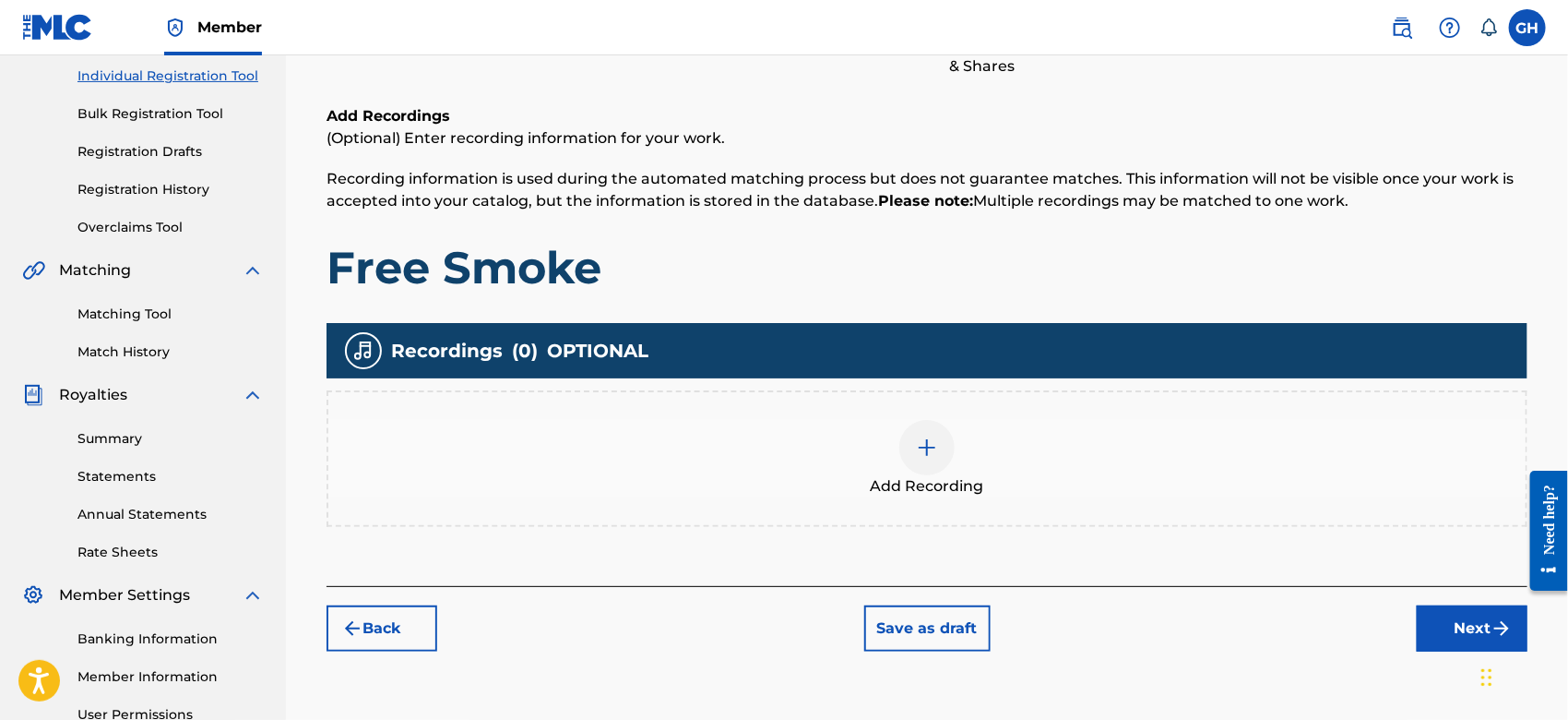
scroll to position [82, 0]
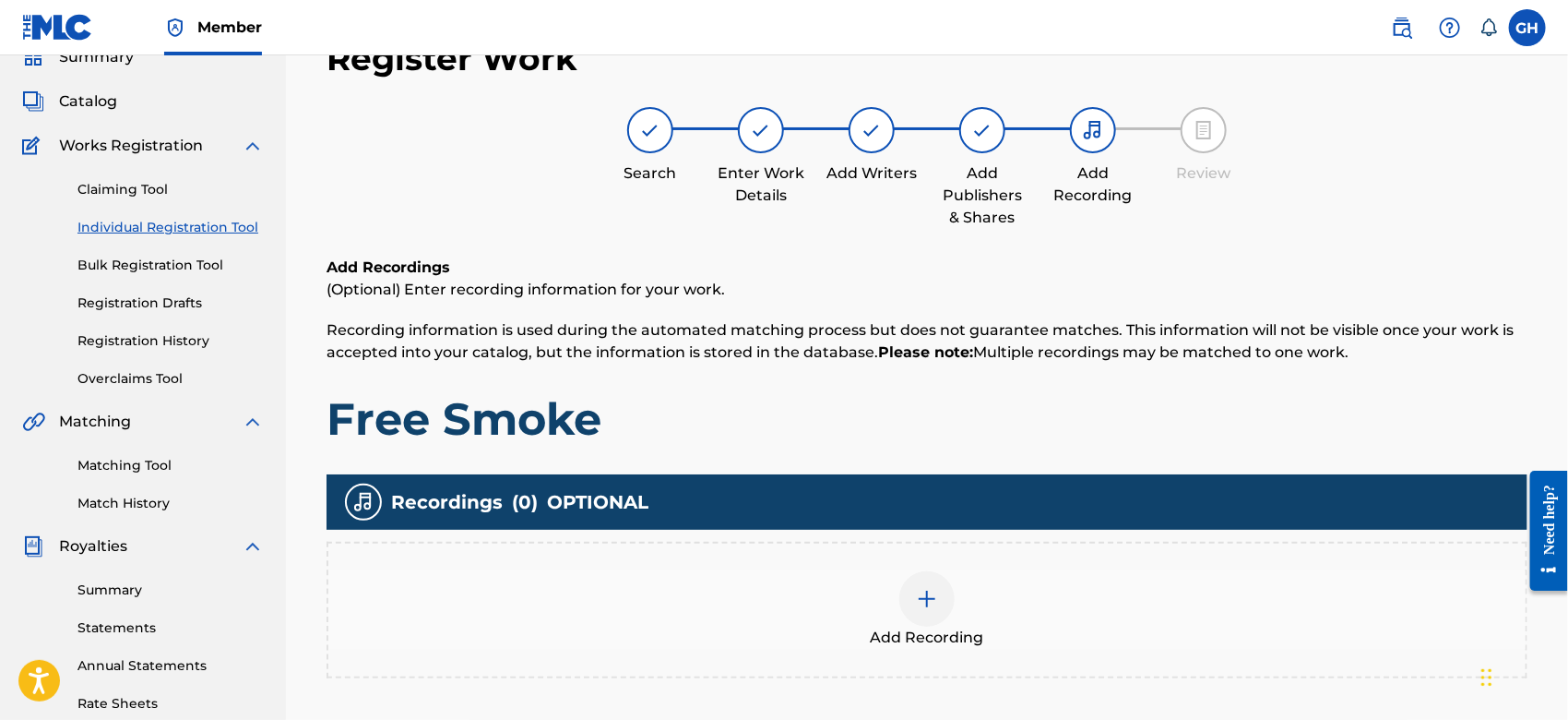
click at [924, 599] on img at bounding box center [927, 599] width 22 height 22
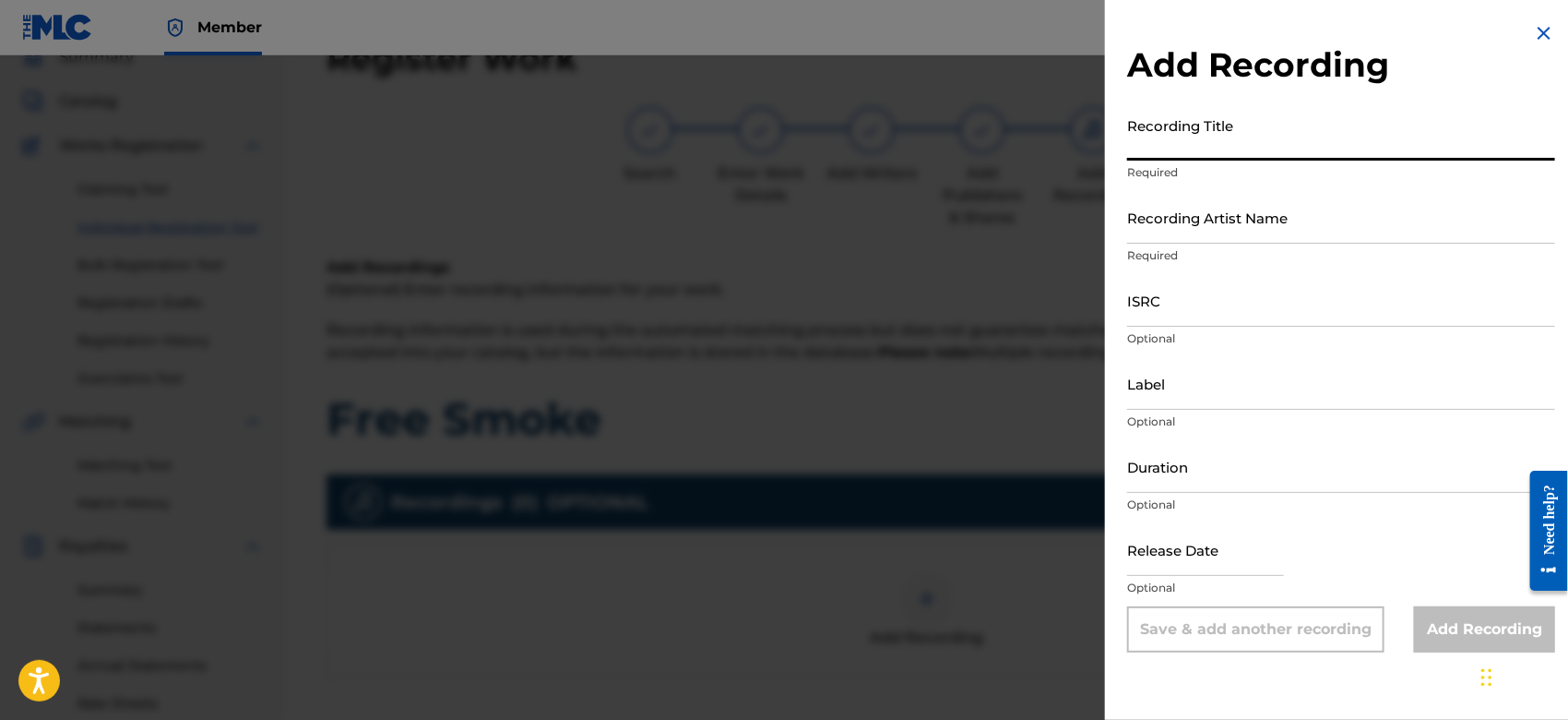
click at [1155, 151] on input "Recording Title" at bounding box center [1341, 134] width 428 height 52
type input "Free Smoke"
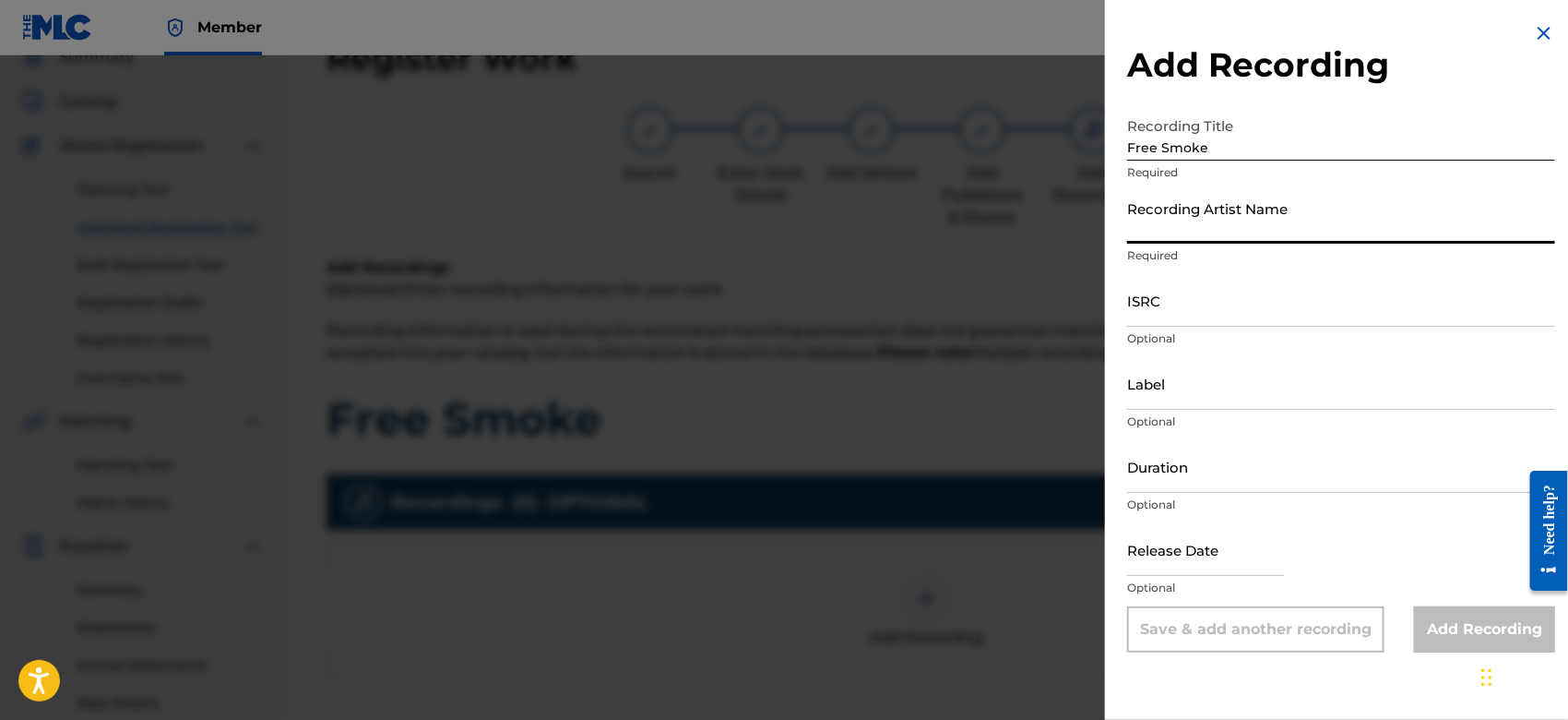
click at [1175, 237] on input "Recording Artist Name" at bounding box center [1341, 217] width 428 height 52
type input "Gamma FEB"
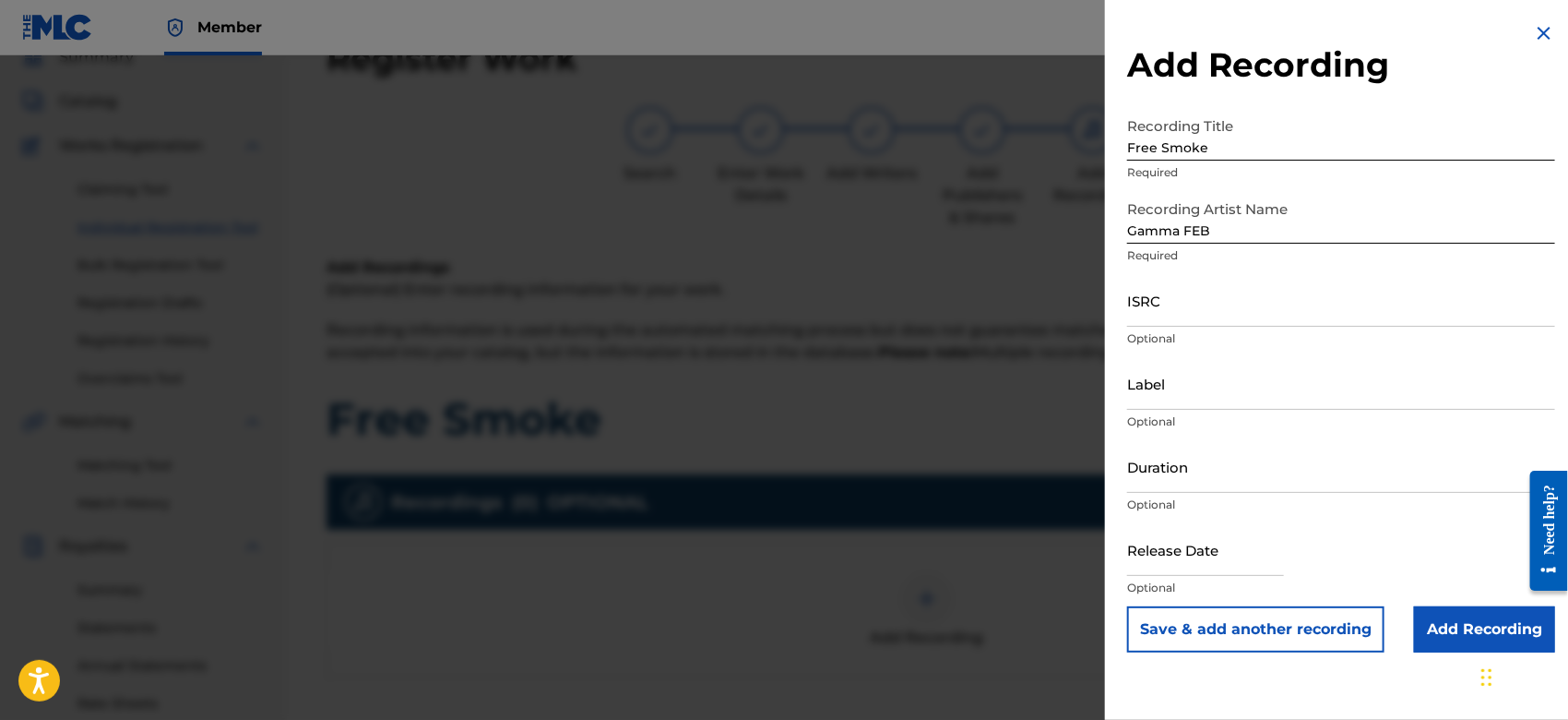
click at [1468, 623] on input "Add Recording" at bounding box center [1483, 629] width 141 height 46
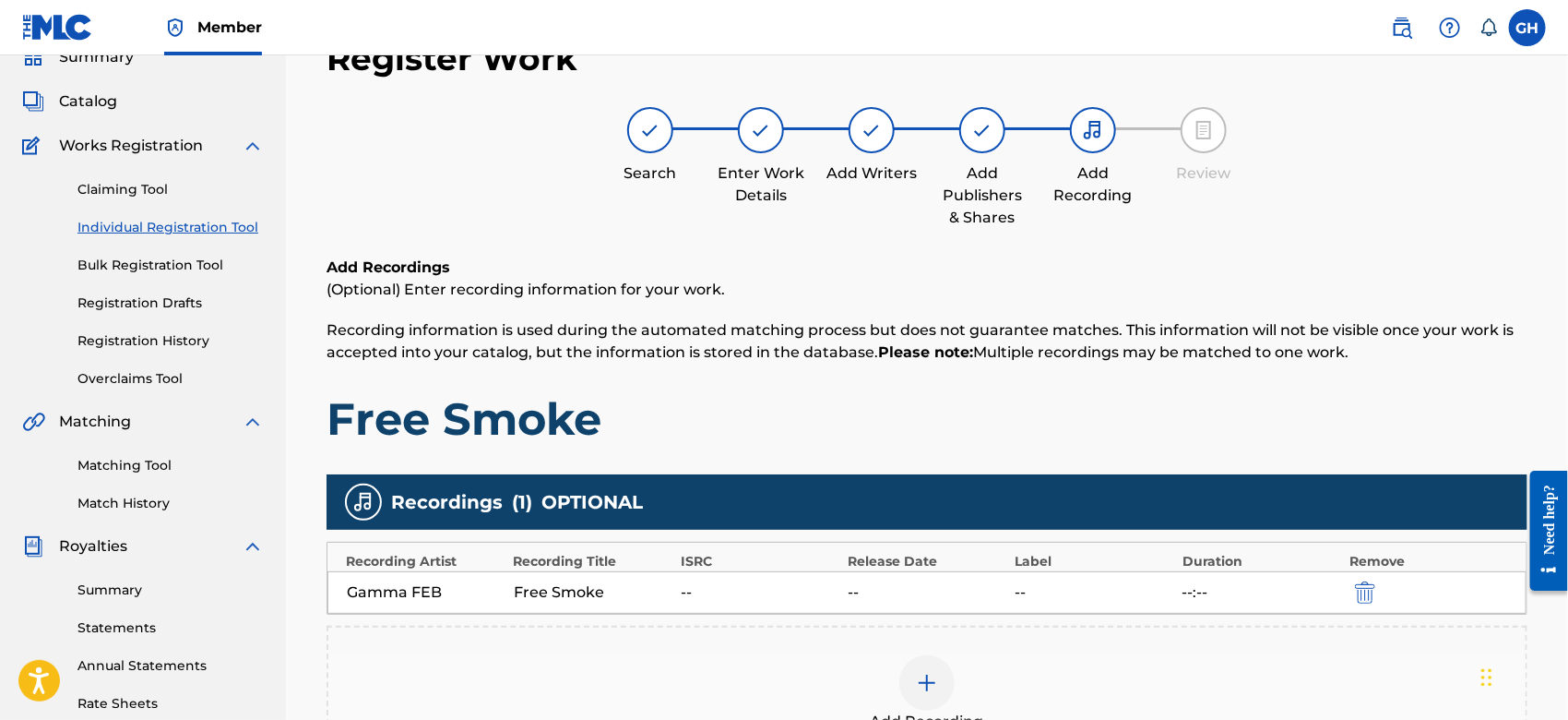
scroll to position [329, 0]
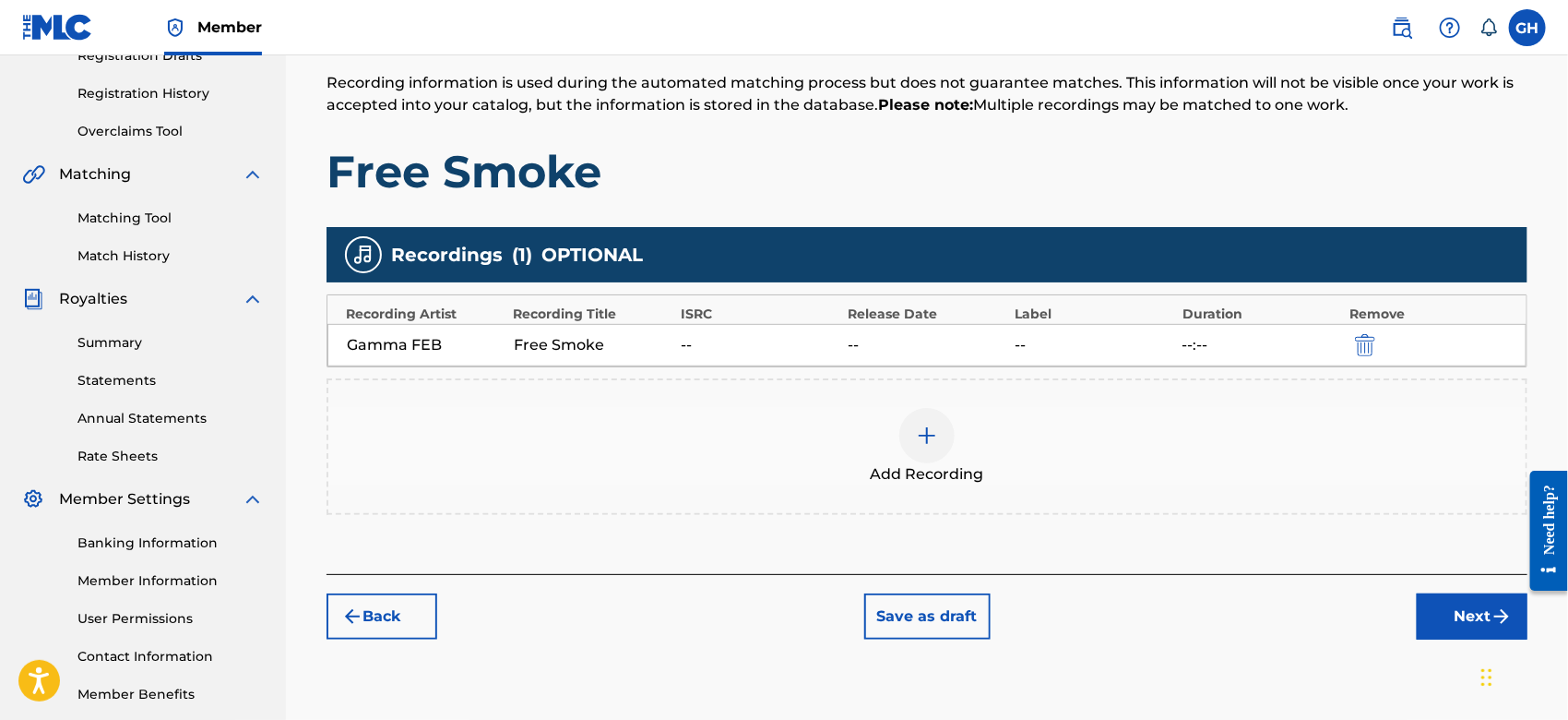
click at [1434, 628] on button "Next" at bounding box center [1471, 616] width 111 height 46
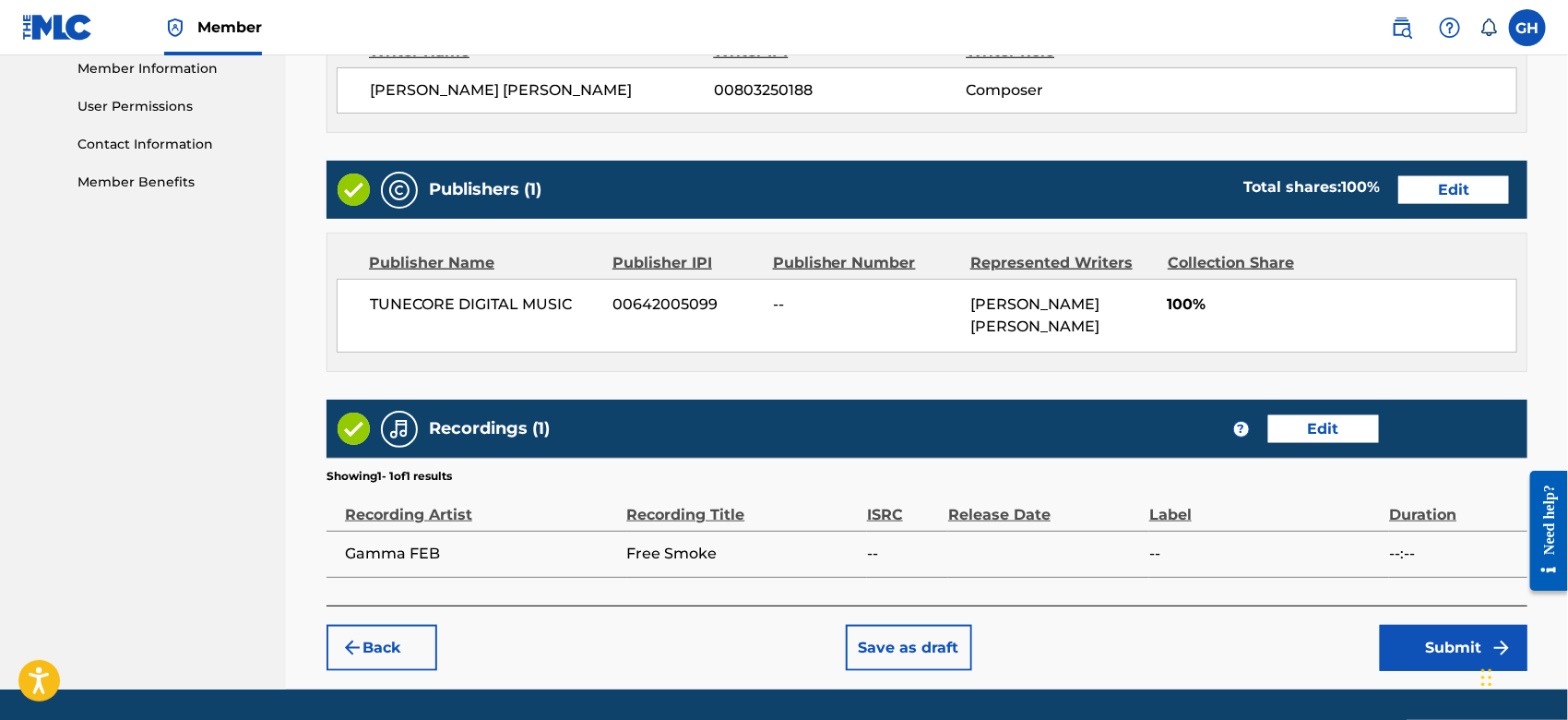
scroll to position [897, 0]
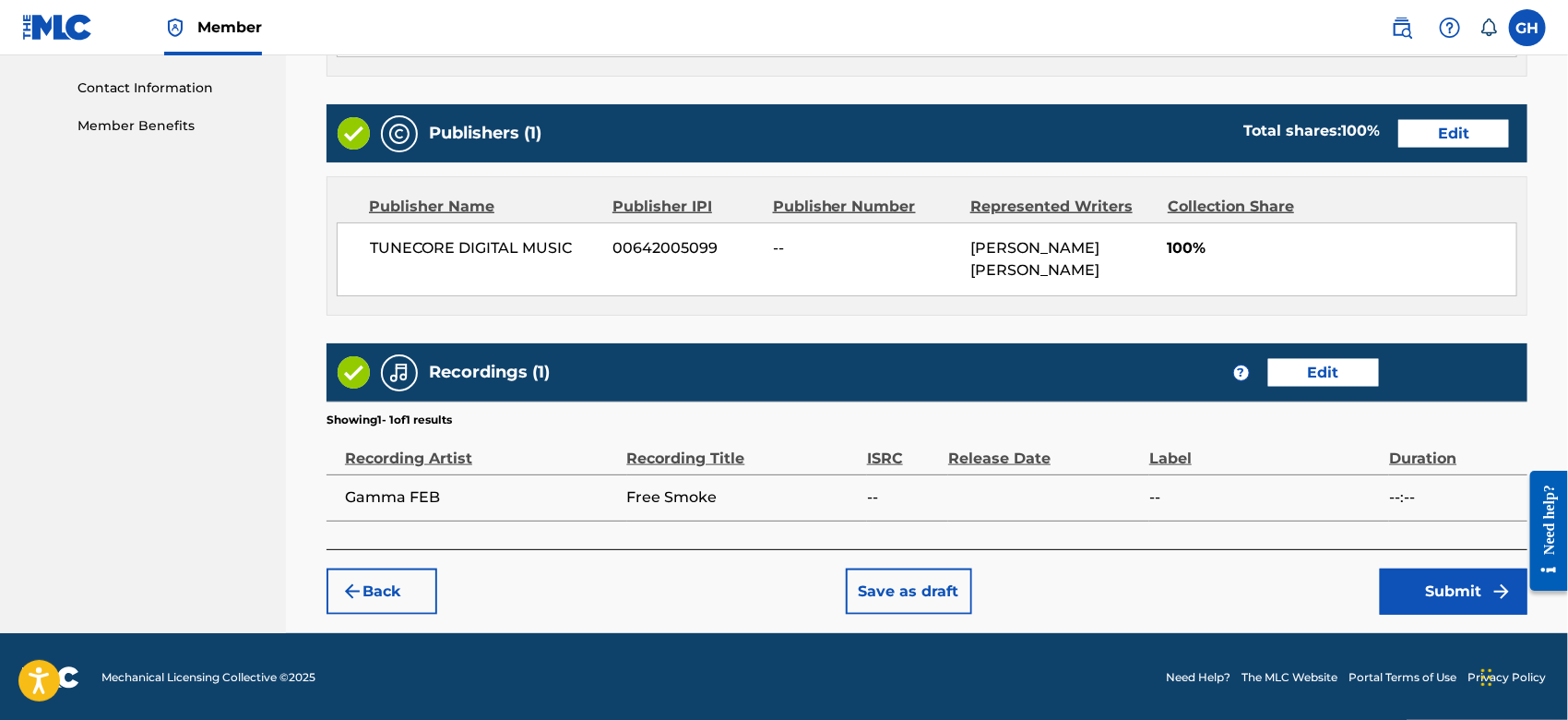
click at [1431, 587] on button "Submit" at bounding box center [1453, 590] width 147 height 46
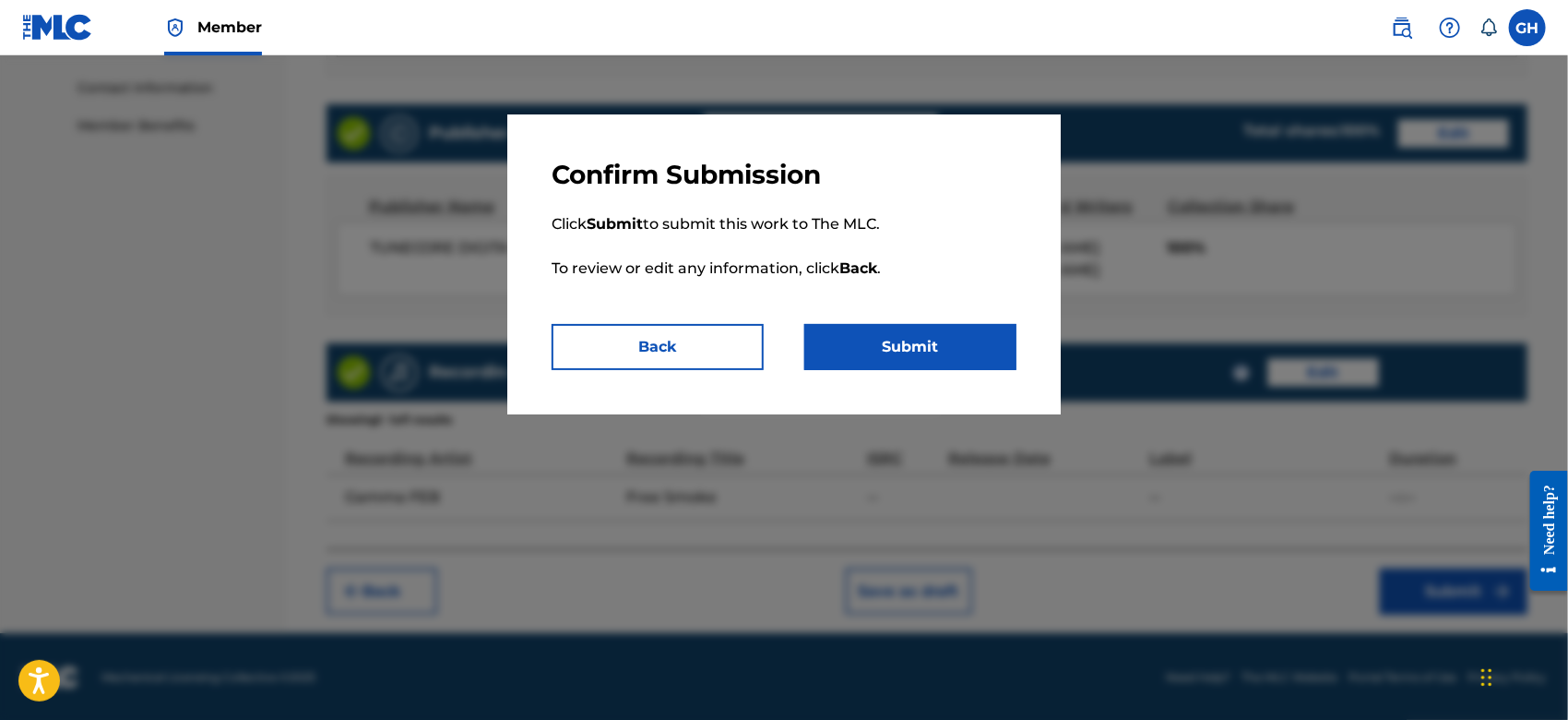
click at [951, 353] on button "Submit" at bounding box center [911, 346] width 213 height 46
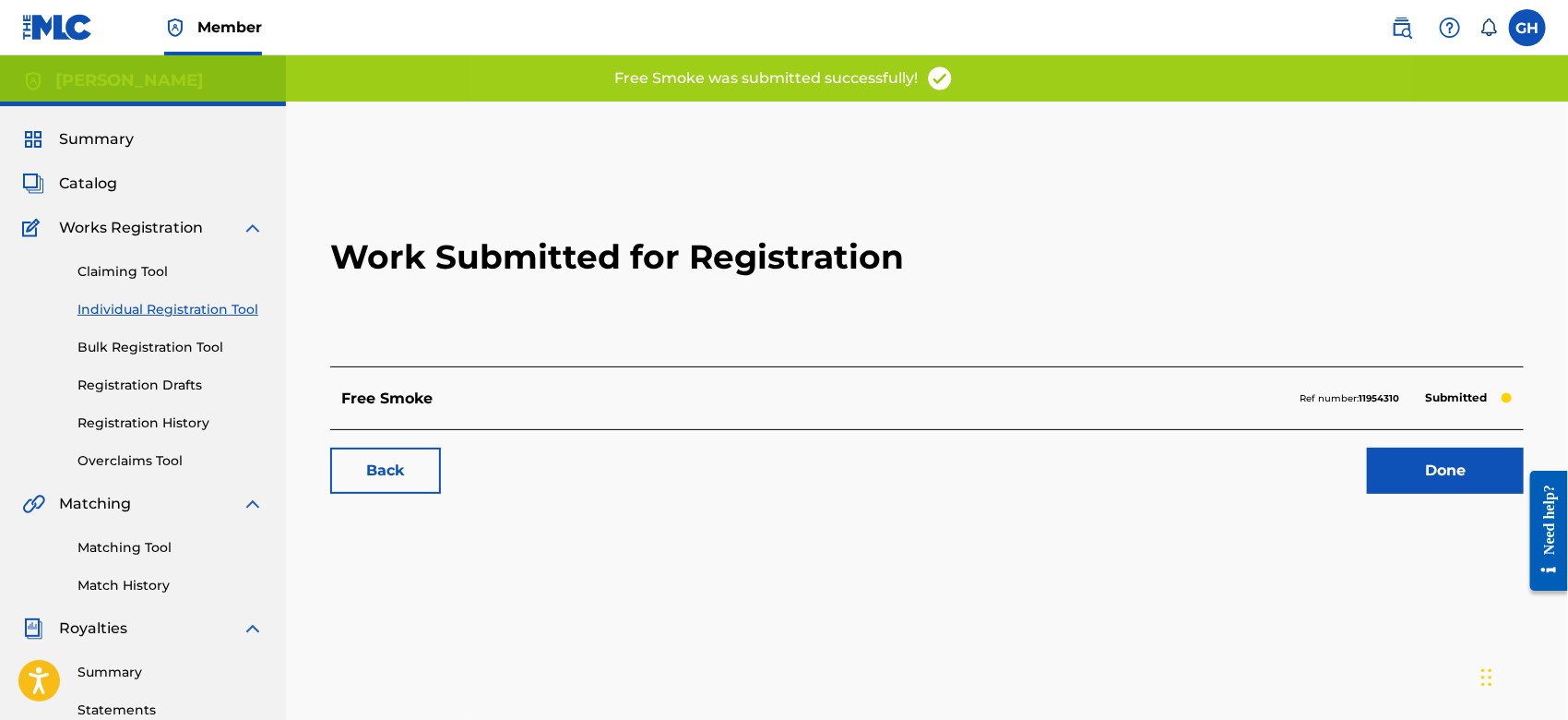
click at [1404, 459] on link "Done" at bounding box center [1445, 470] width 157 height 46
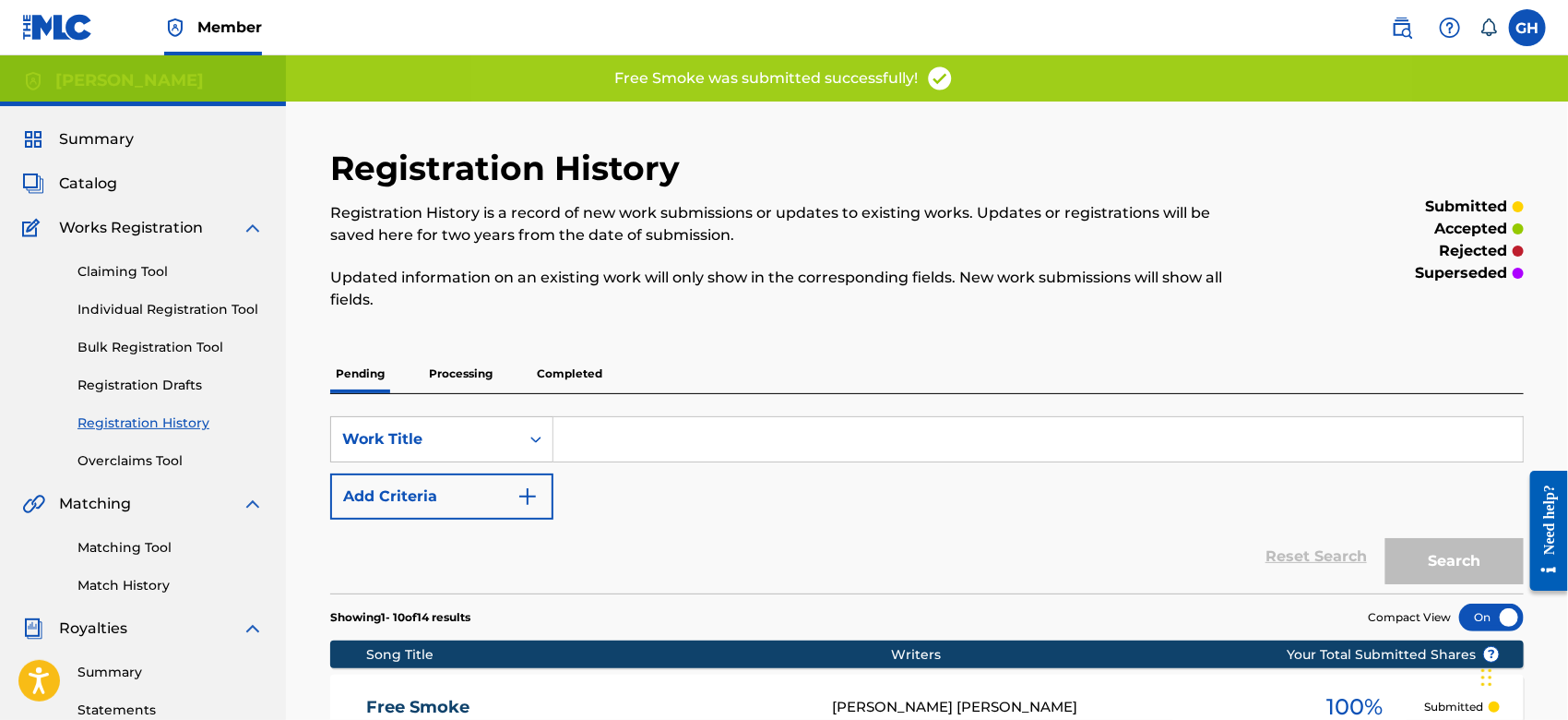
click at [548, 385] on p "Completed" at bounding box center [570, 374] width 76 height 39
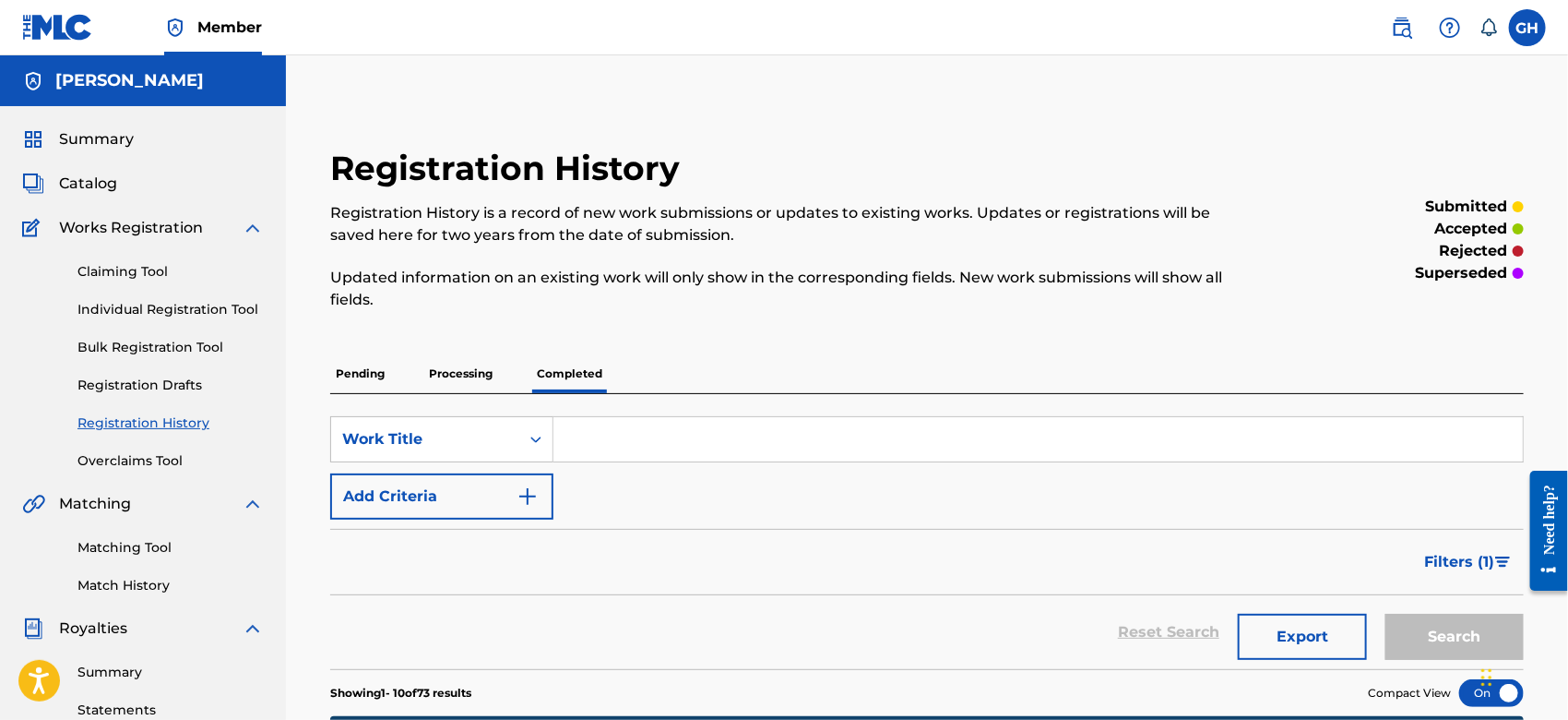
click at [472, 376] on p "Processing" at bounding box center [461, 374] width 75 height 39
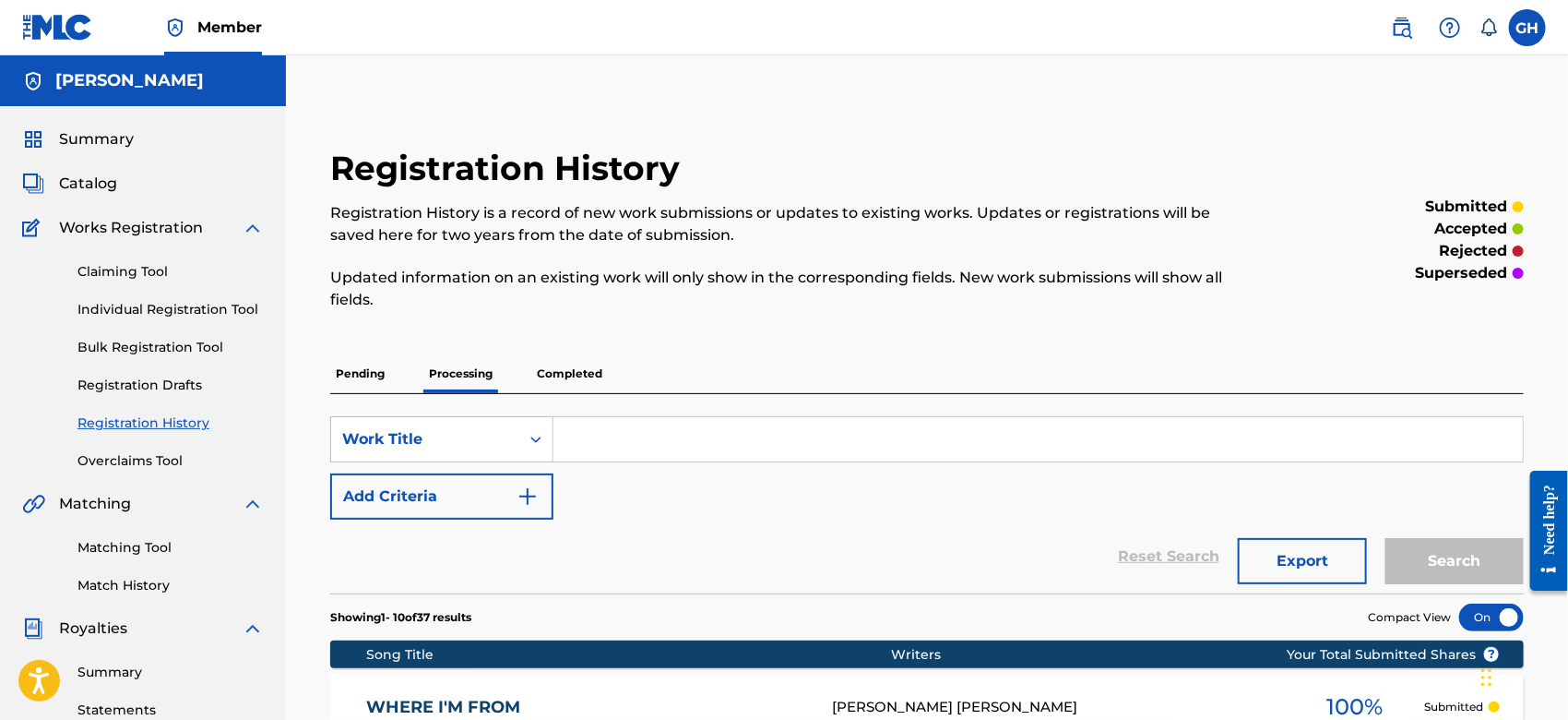
click at [553, 375] on p "Completed" at bounding box center [570, 374] width 76 height 39
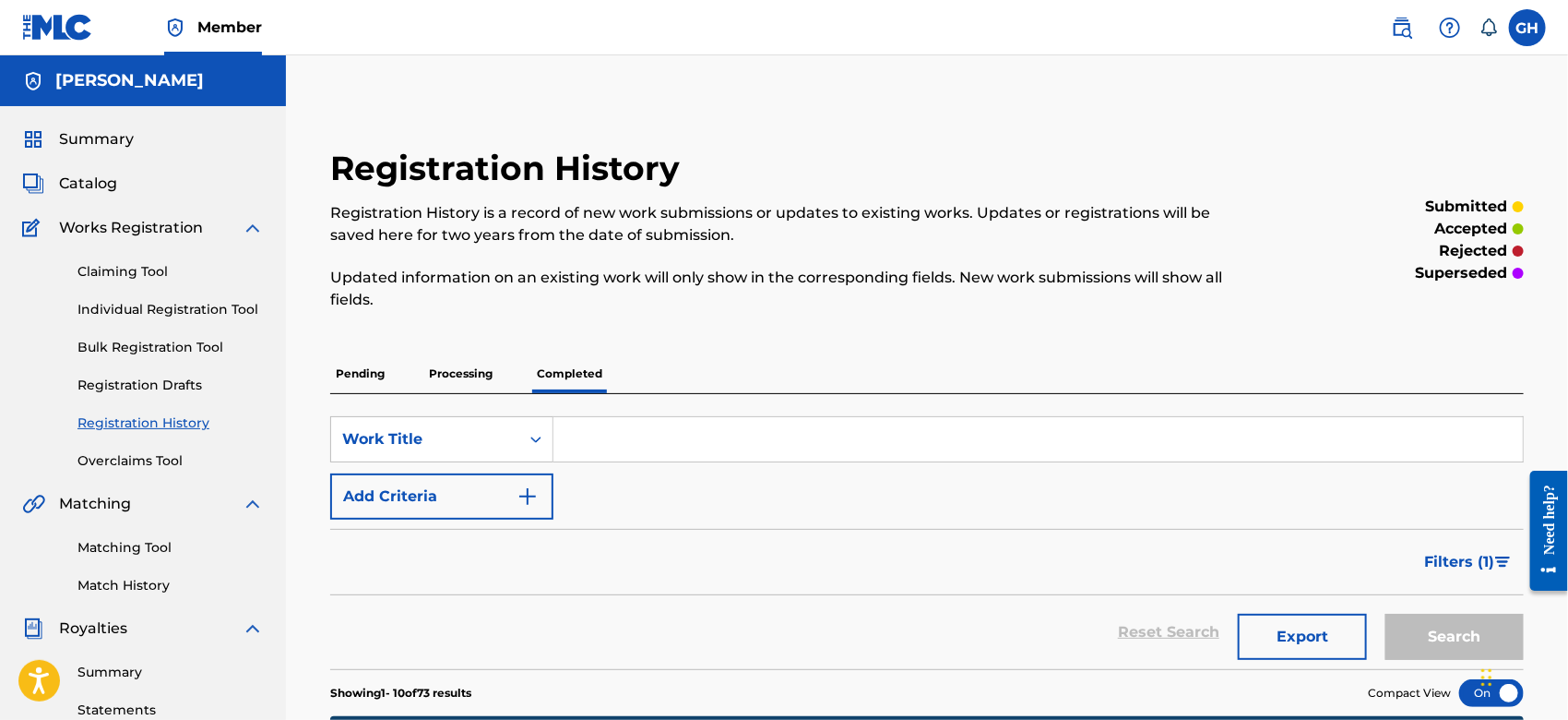
click at [443, 378] on p "Processing" at bounding box center [461, 374] width 75 height 39
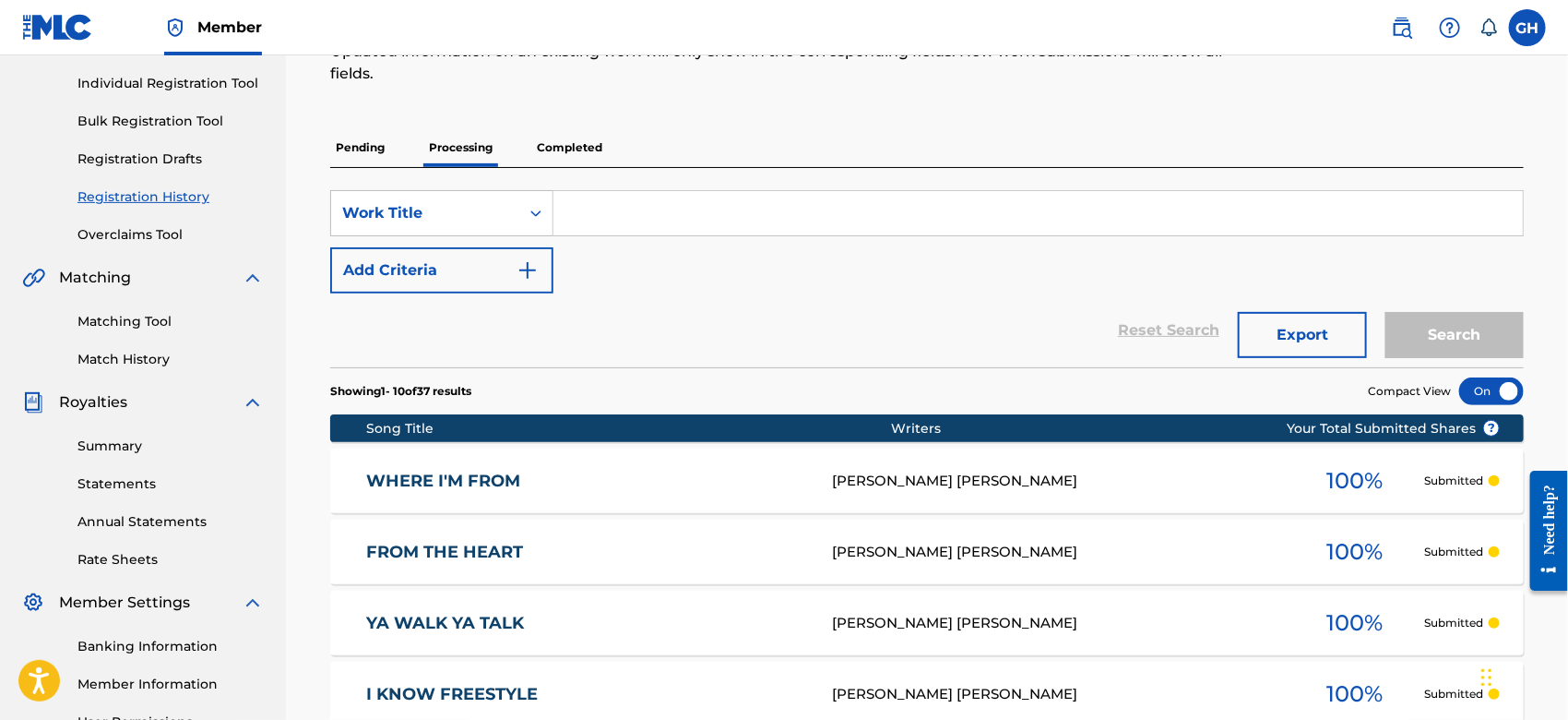
scroll to position [216, 0]
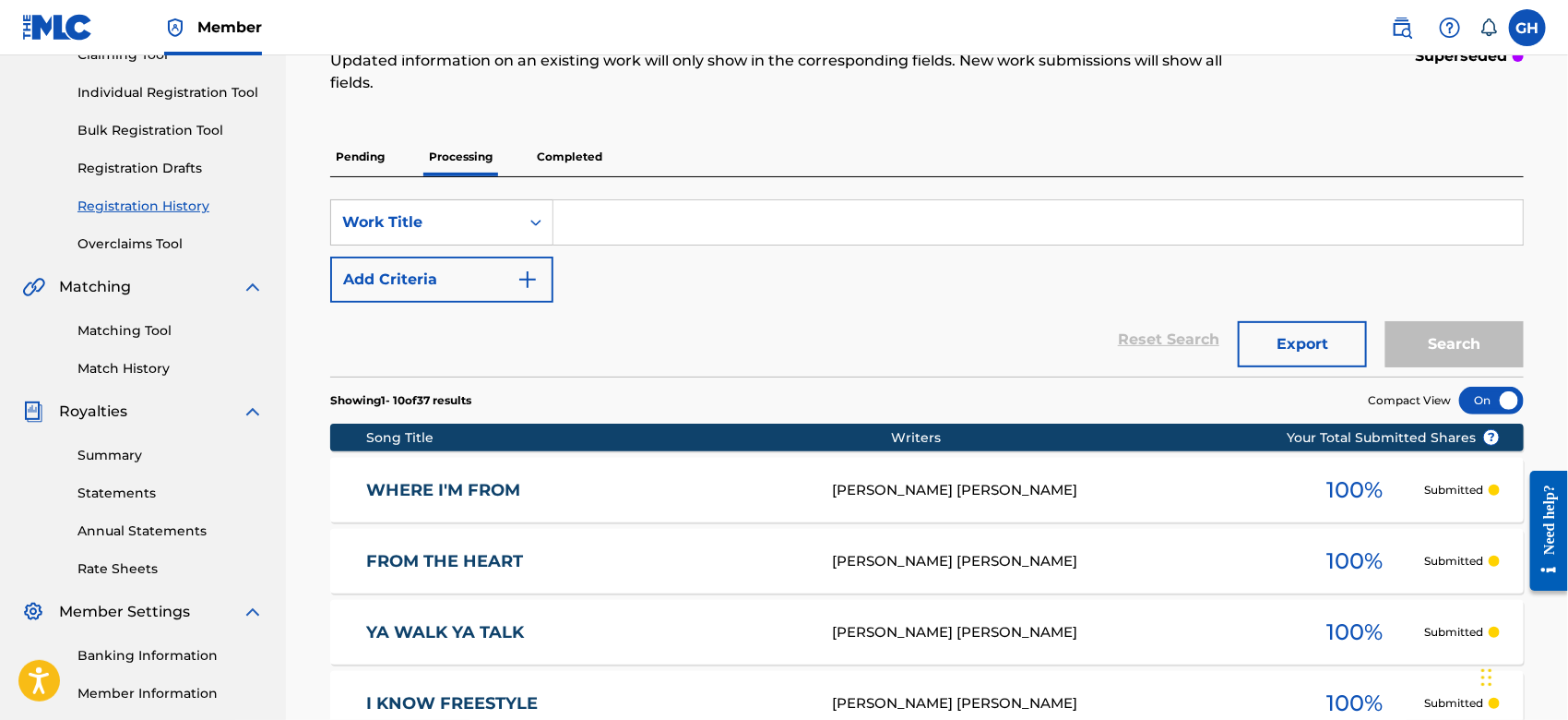
click at [1499, 396] on div at bounding box center [1491, 400] width 64 height 28
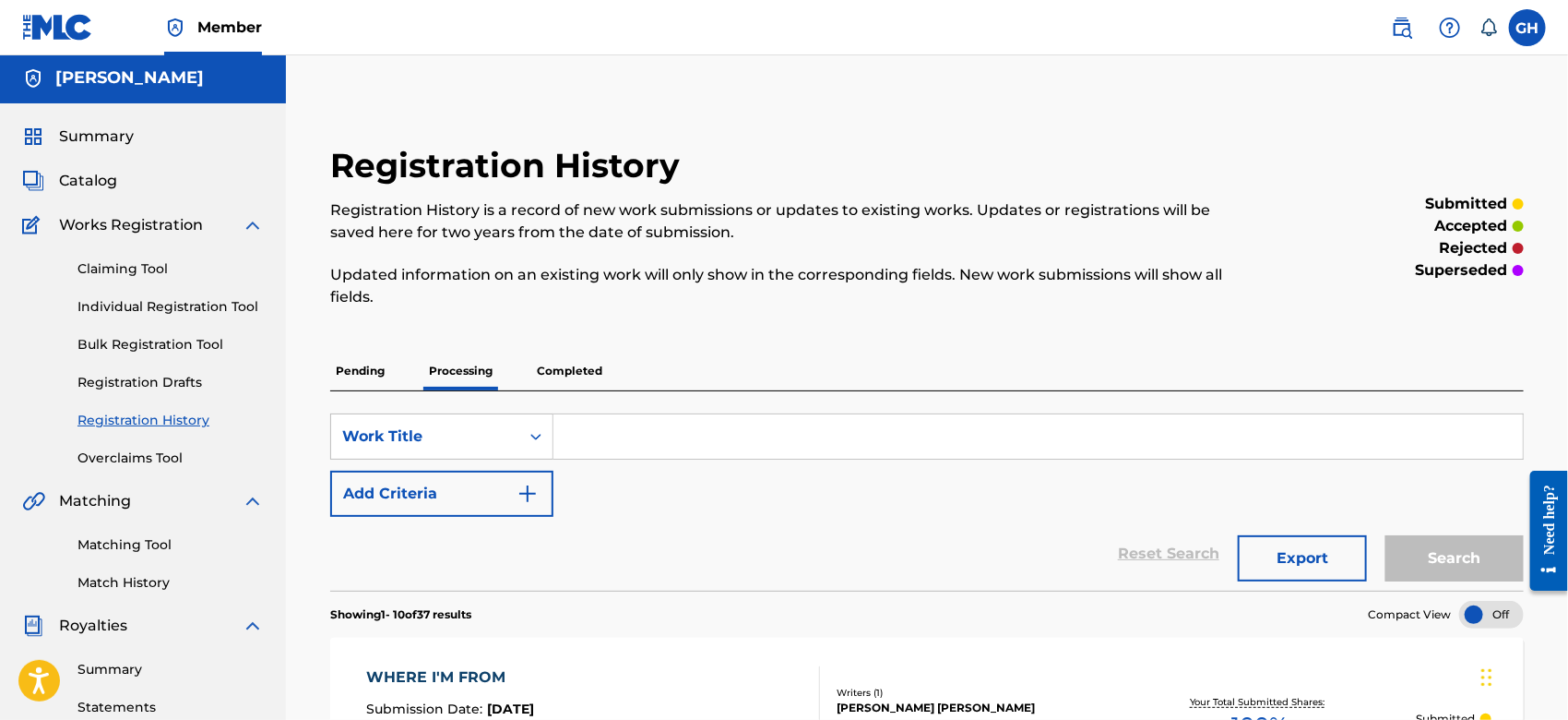
scroll to position [0, 0]
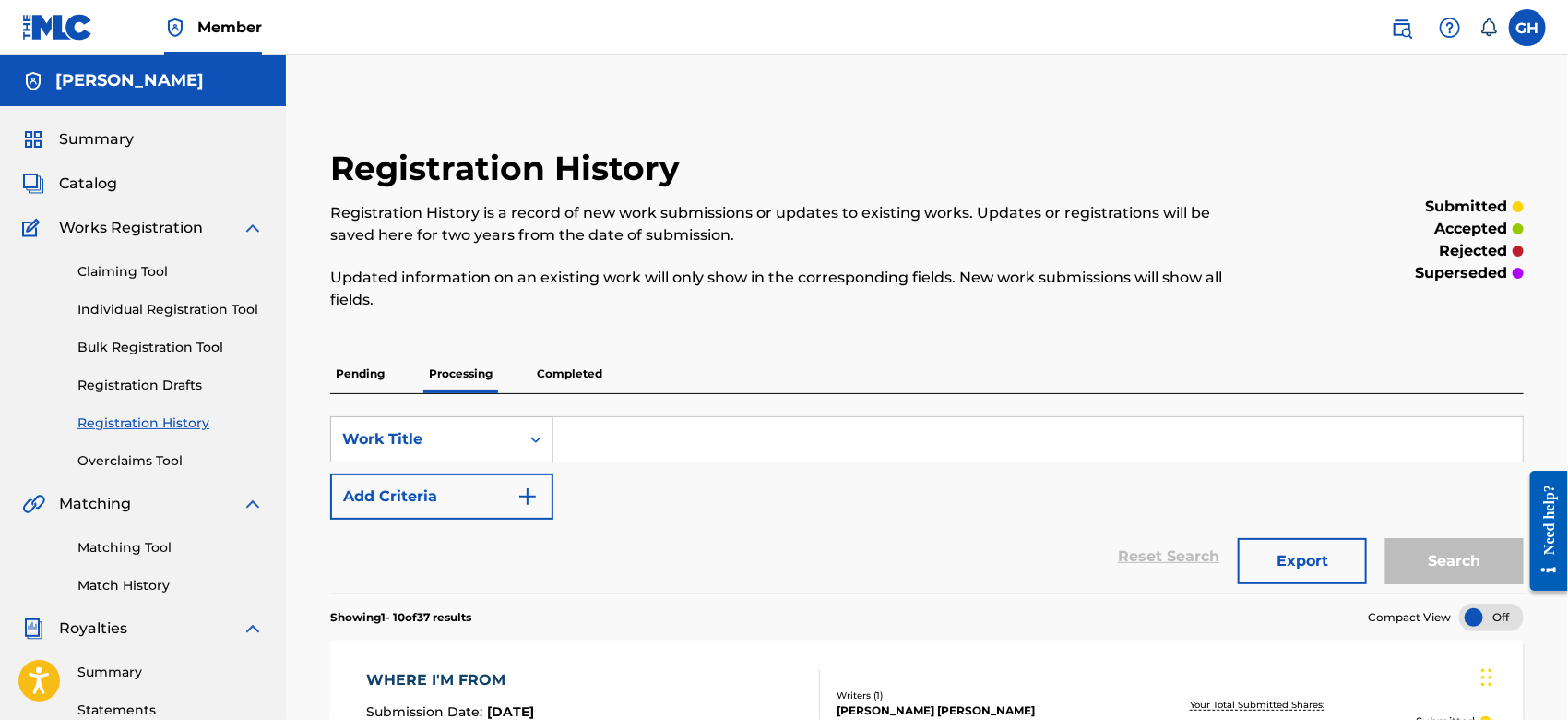
click at [386, 369] on p "Pending" at bounding box center [360, 374] width 60 height 39
click at [465, 381] on p "Processing" at bounding box center [461, 374] width 75 height 39
click at [89, 142] on span "Summary" at bounding box center [96, 139] width 75 height 22
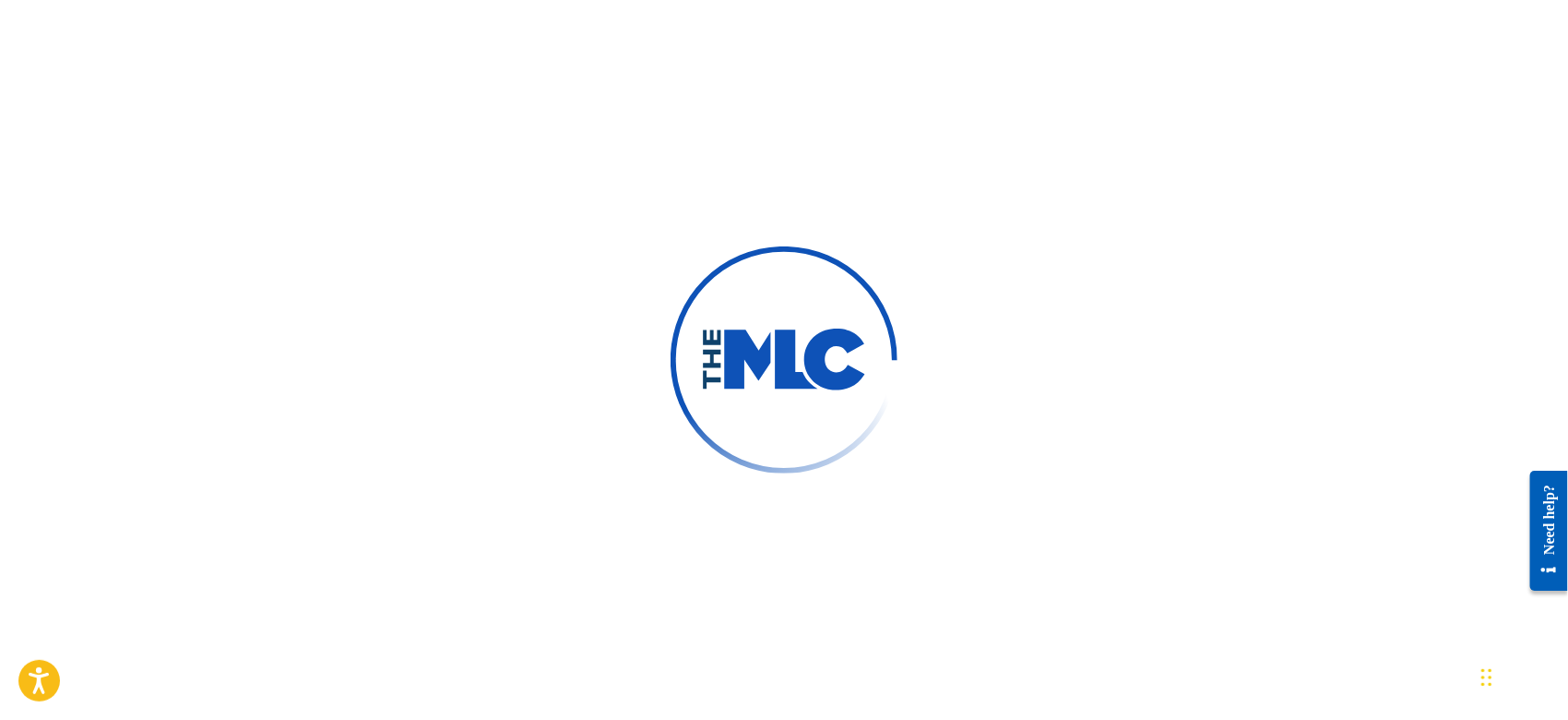
scroll to position [423, 0]
